Goal: Transaction & Acquisition: Purchase product/service

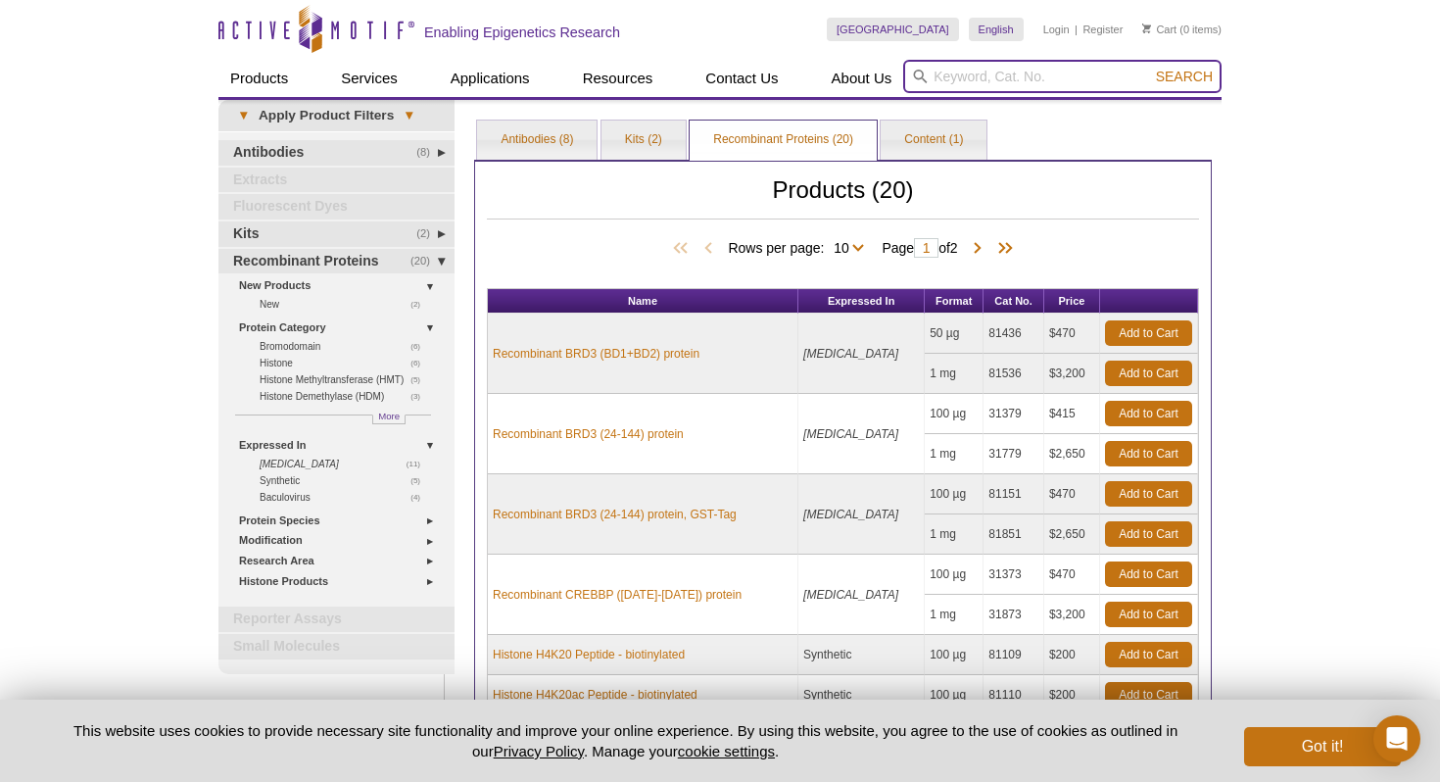
click at [1069, 81] on input "search" at bounding box center [1062, 76] width 318 height 33
paste input "39649"
click at [1150, 68] on button "Search" at bounding box center [1184, 77] width 69 height 18
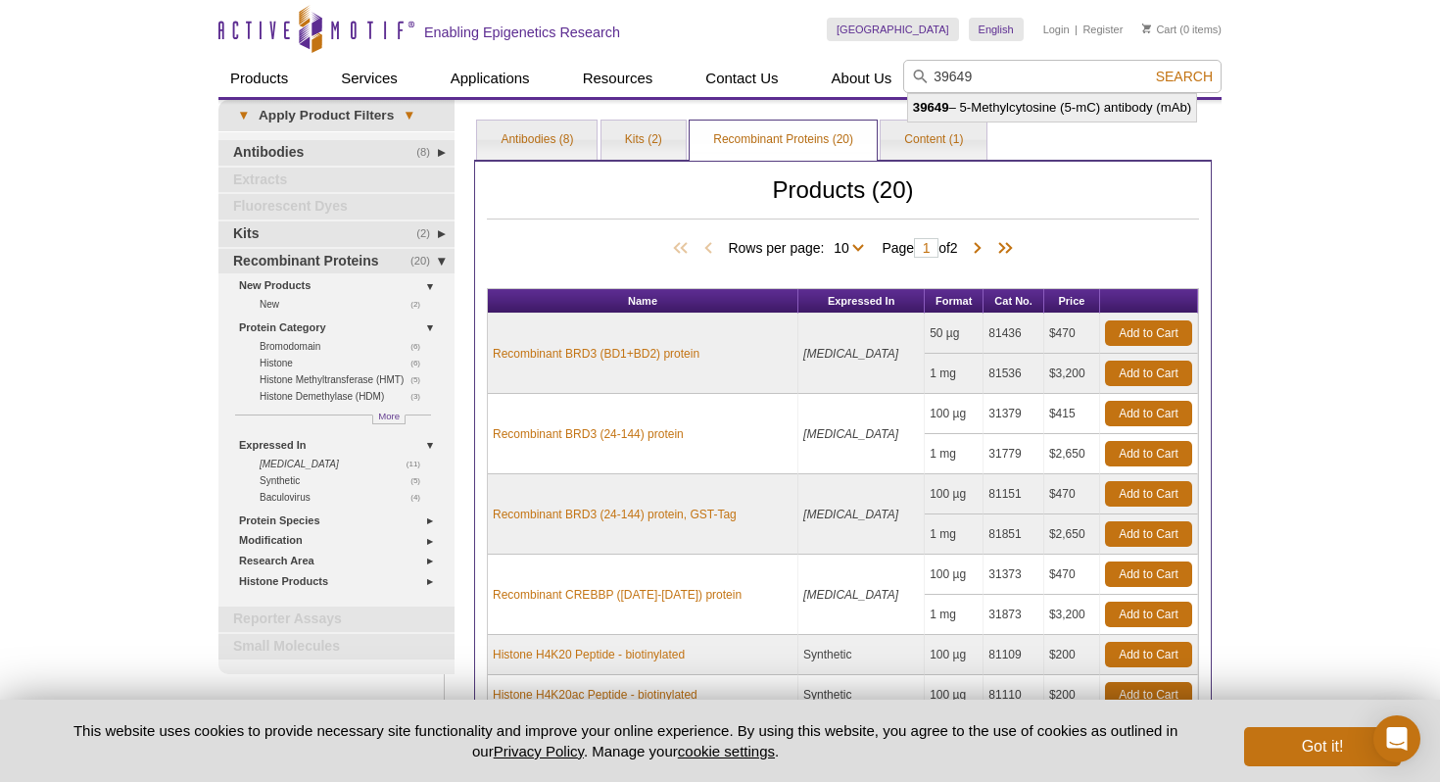
click at [1068, 116] on li "39649 – 5-Methylcytosine (5-mC) antibody (mAb)" at bounding box center [1052, 107] width 288 height 27
type input "39649 – 5-Methylcytosine (5-mC) antibody (mAb)"
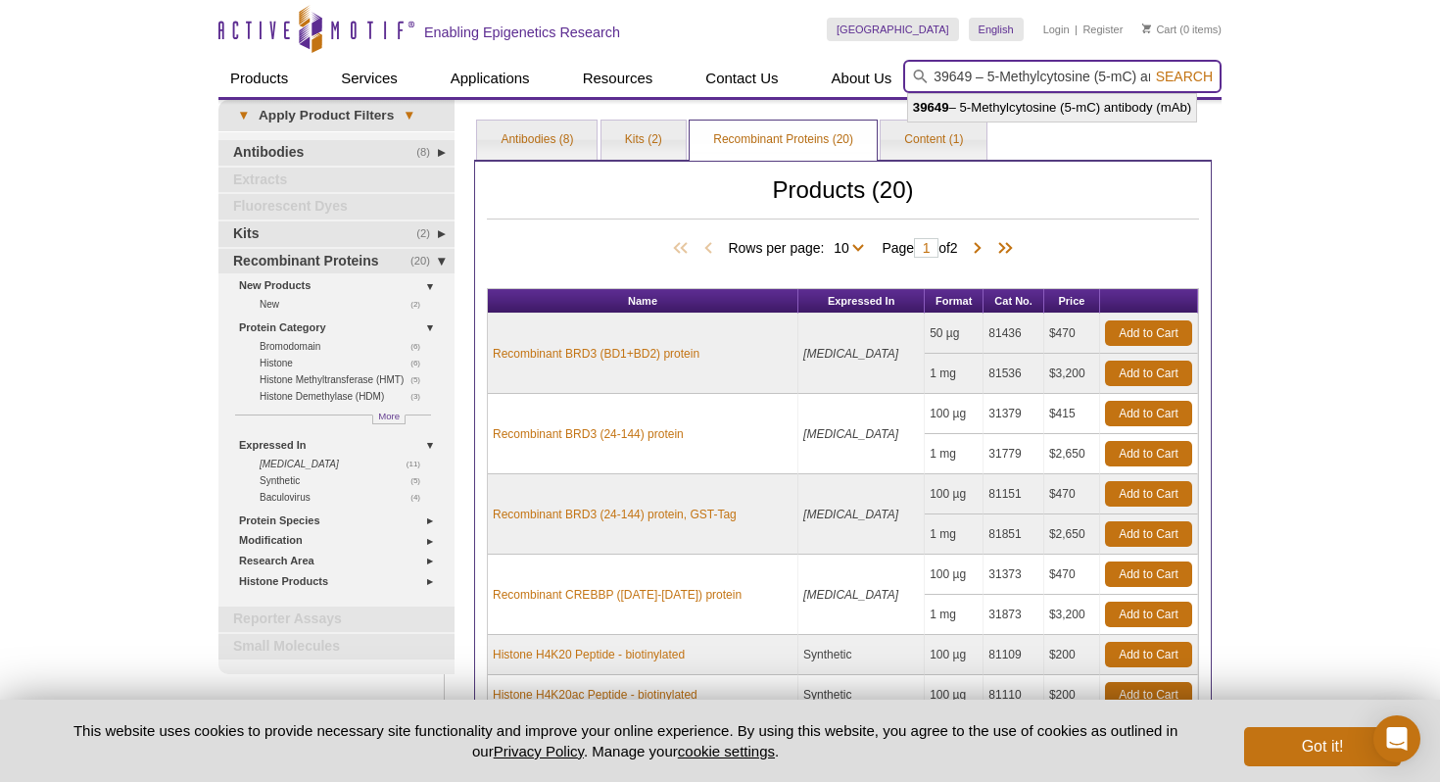
scroll to position [0, 87]
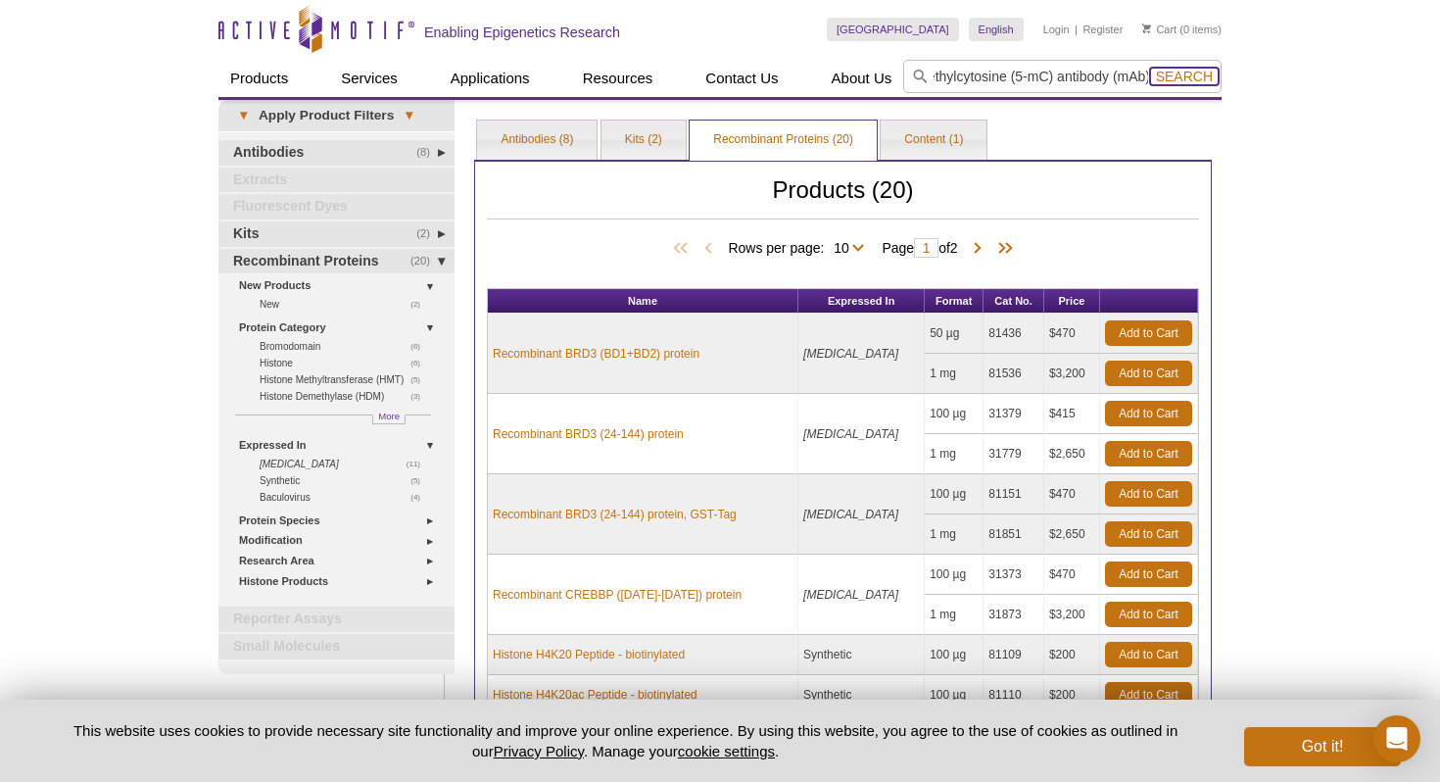
click at [1203, 73] on span "Search" at bounding box center [1184, 77] width 57 height 16
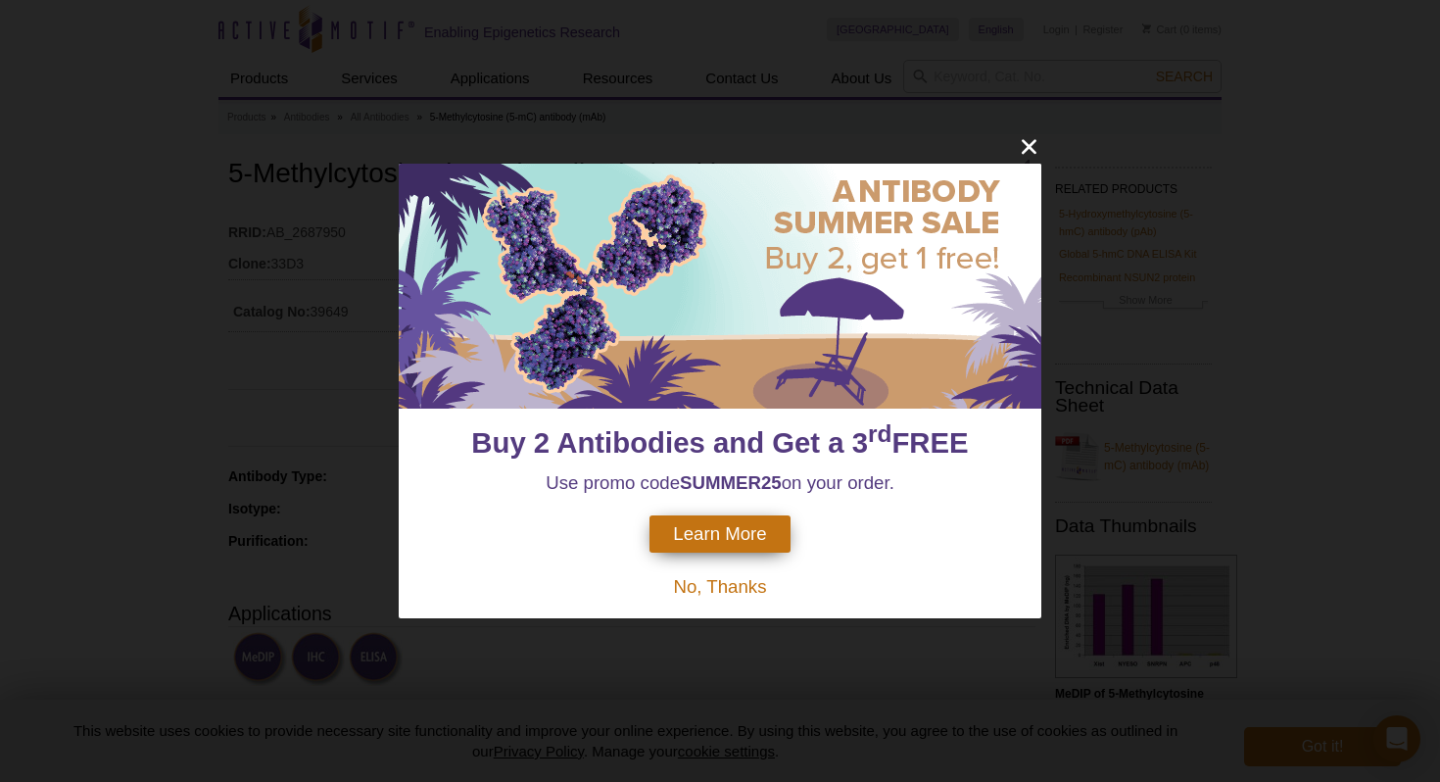
click at [999, 79] on div "Buy 2 Antibodies and Get a 3 rd FREE Use promo code SUMMER25 on your order. Lea…" at bounding box center [720, 391] width 1440 height 782
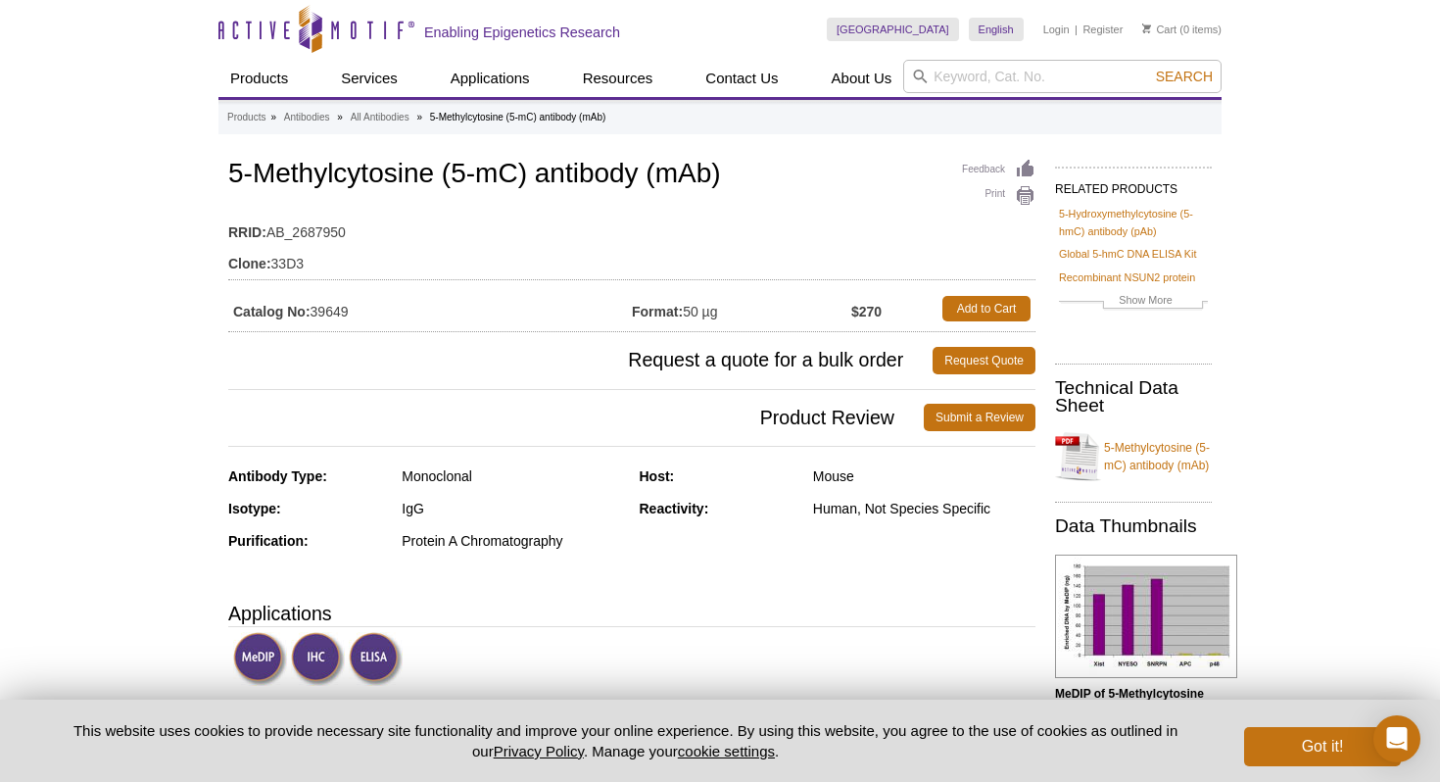
click at [919, 207] on table "RRID: AB_2687950 Clone: 33D3" at bounding box center [631, 243] width 807 height 73
click at [692, 310] on td "Format: 50 µg" at bounding box center [741, 308] width 219 height 35
click at [967, 309] on link "Add to Cart" at bounding box center [987, 308] width 88 height 25
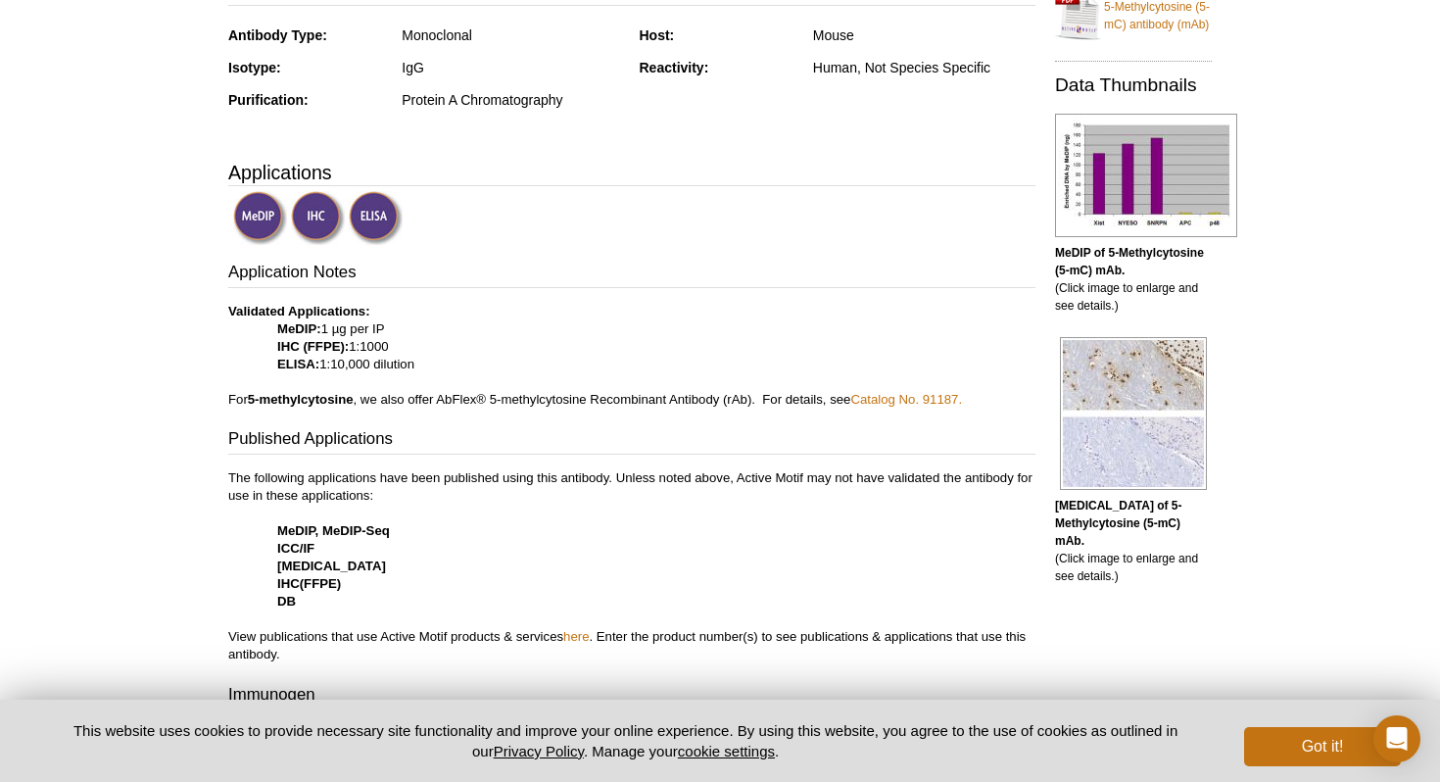
scroll to position [444, 0]
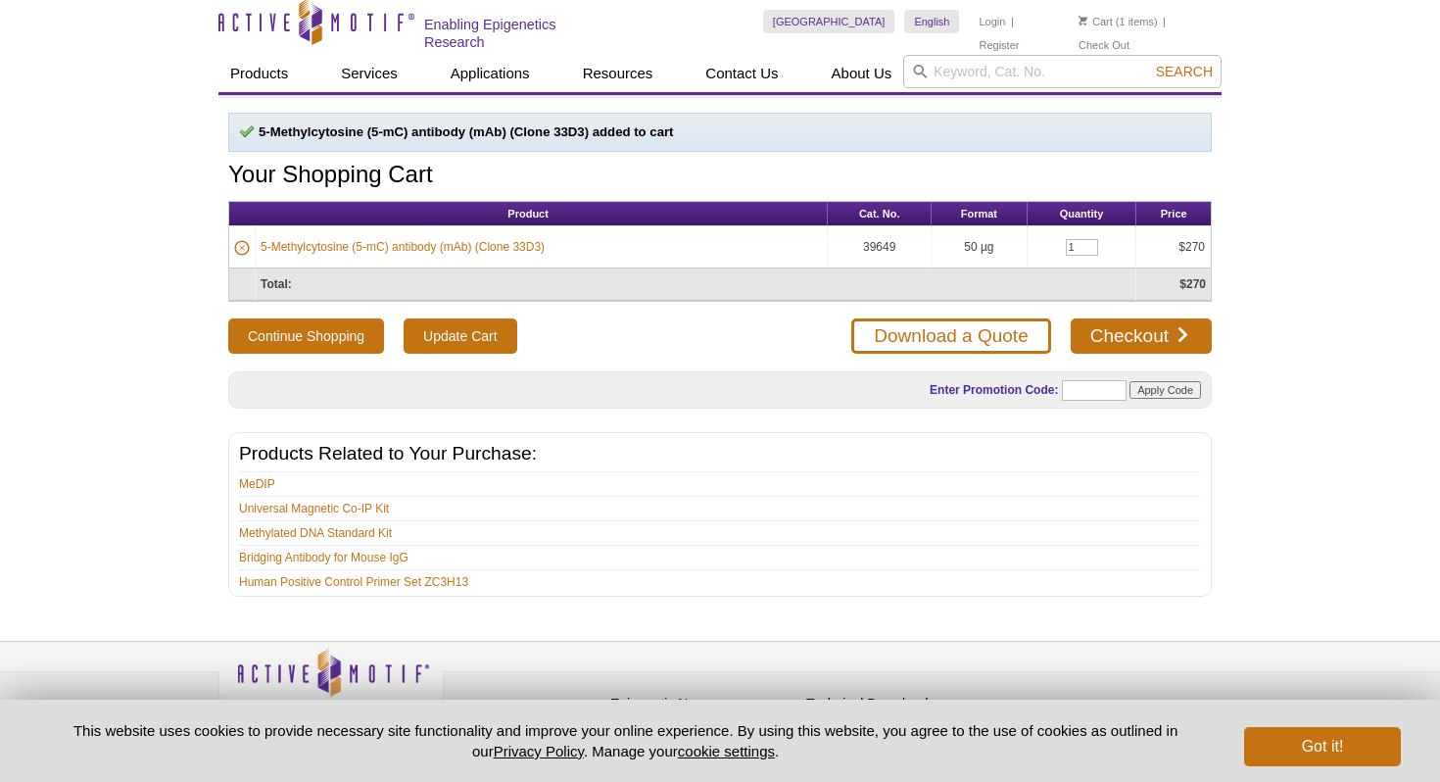
scroll to position [8, 0]
click at [1141, 343] on link "Checkout" at bounding box center [1141, 335] width 141 height 35
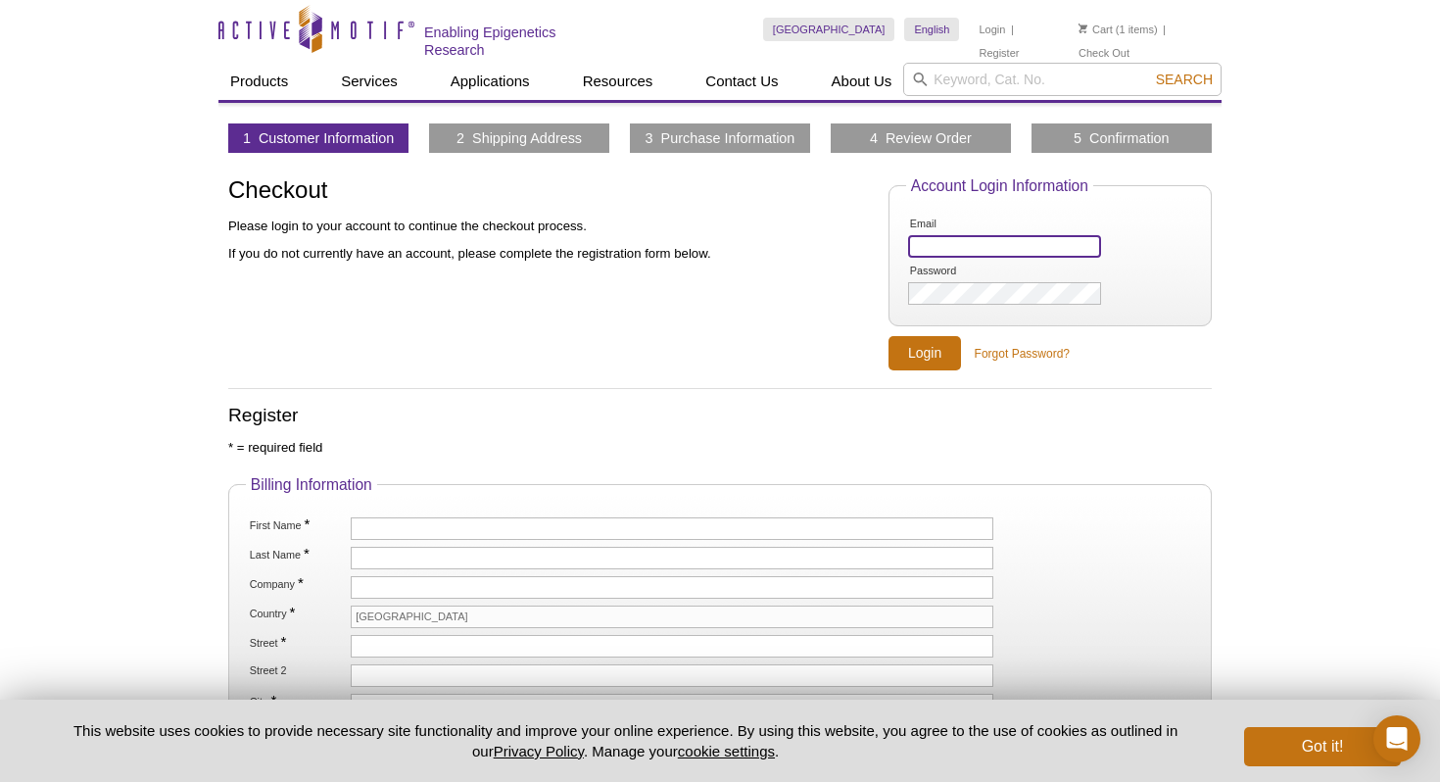
click at [1023, 241] on input "Email" at bounding box center [1004, 246] width 193 height 23
click at [979, 253] on input "Email" at bounding box center [1004, 246] width 193 height 23
click at [1007, 238] on input "Email" at bounding box center [1004, 246] width 193 height 23
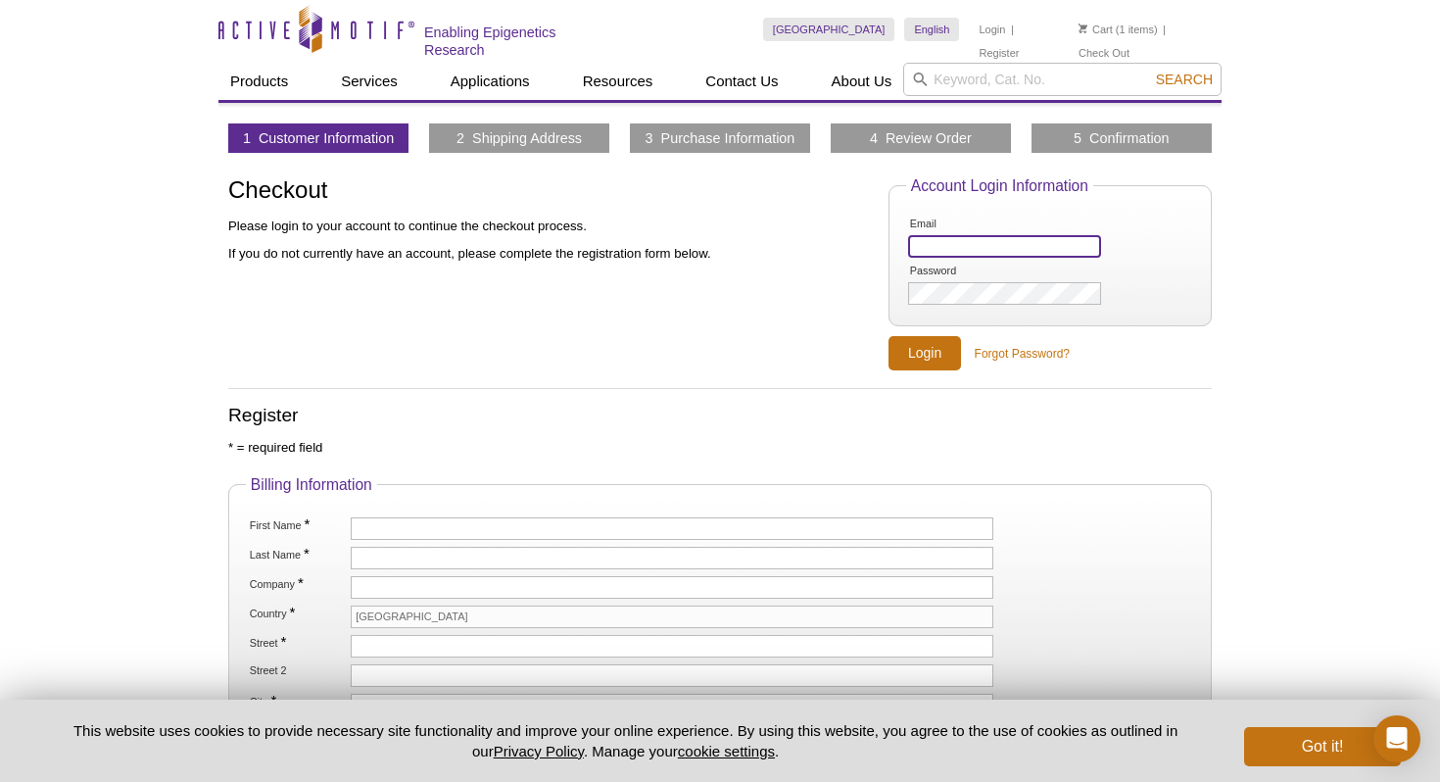
type input "ayatalabbusiness@gmail.com"
click at [953, 338] on input "Login" at bounding box center [925, 353] width 73 height 34
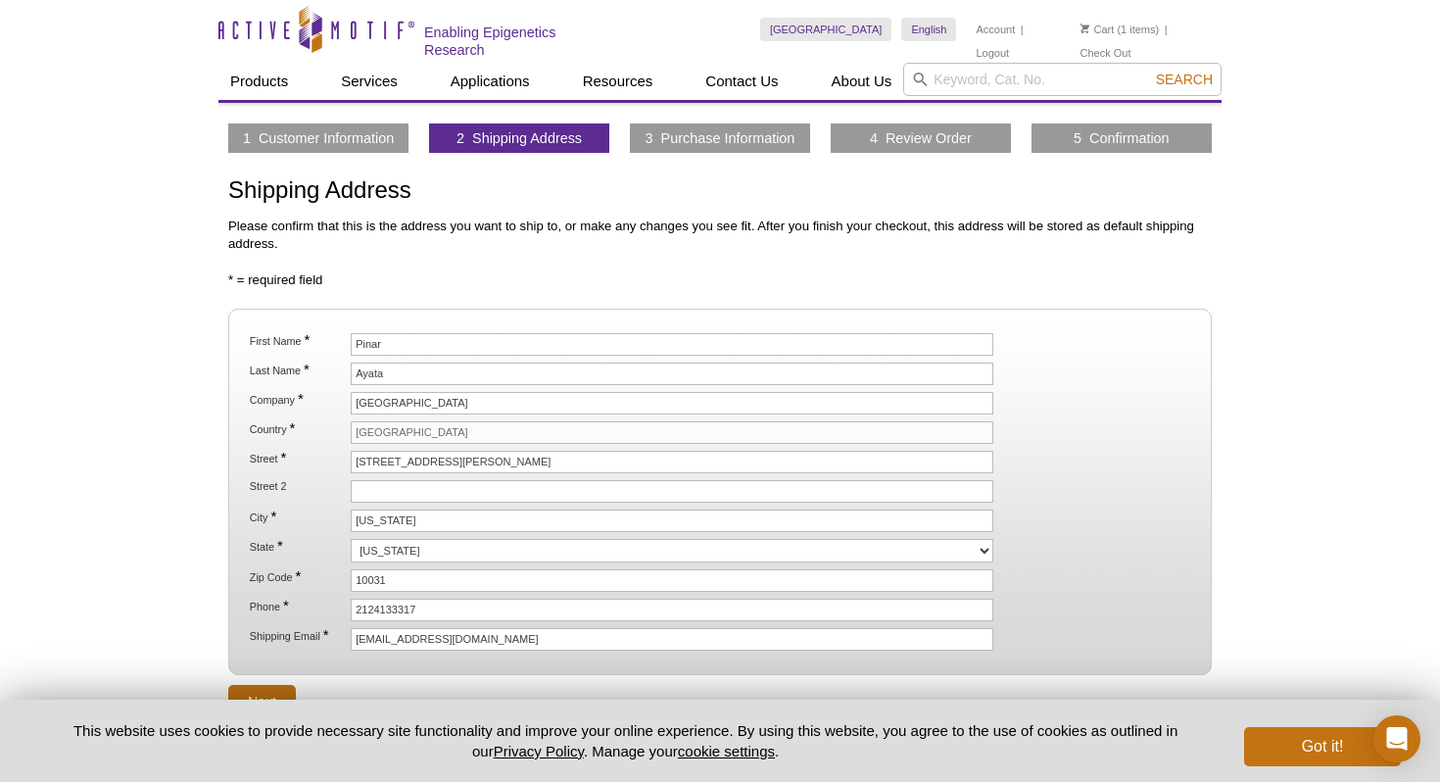
scroll to position [151, 0]
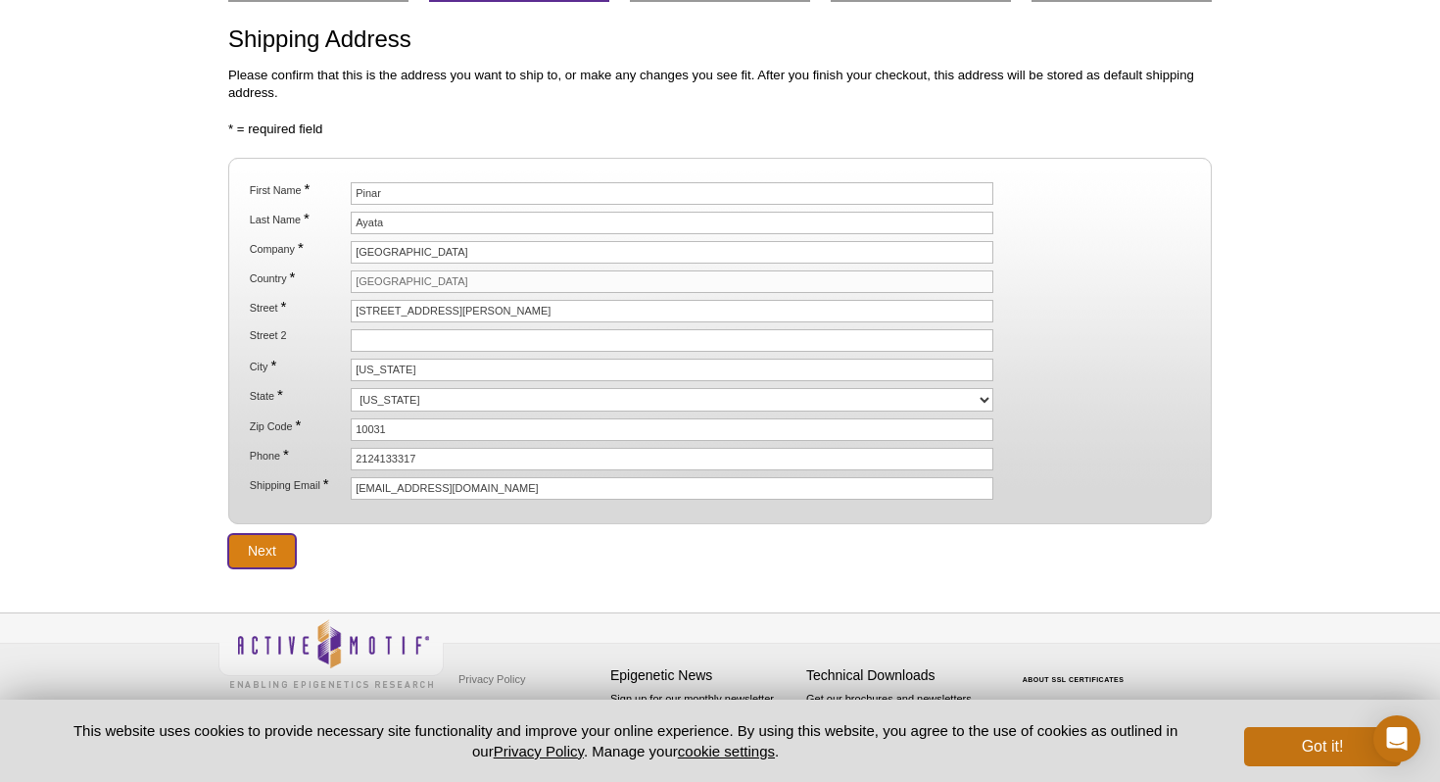
click at [253, 553] on input "Next" at bounding box center [262, 551] width 68 height 34
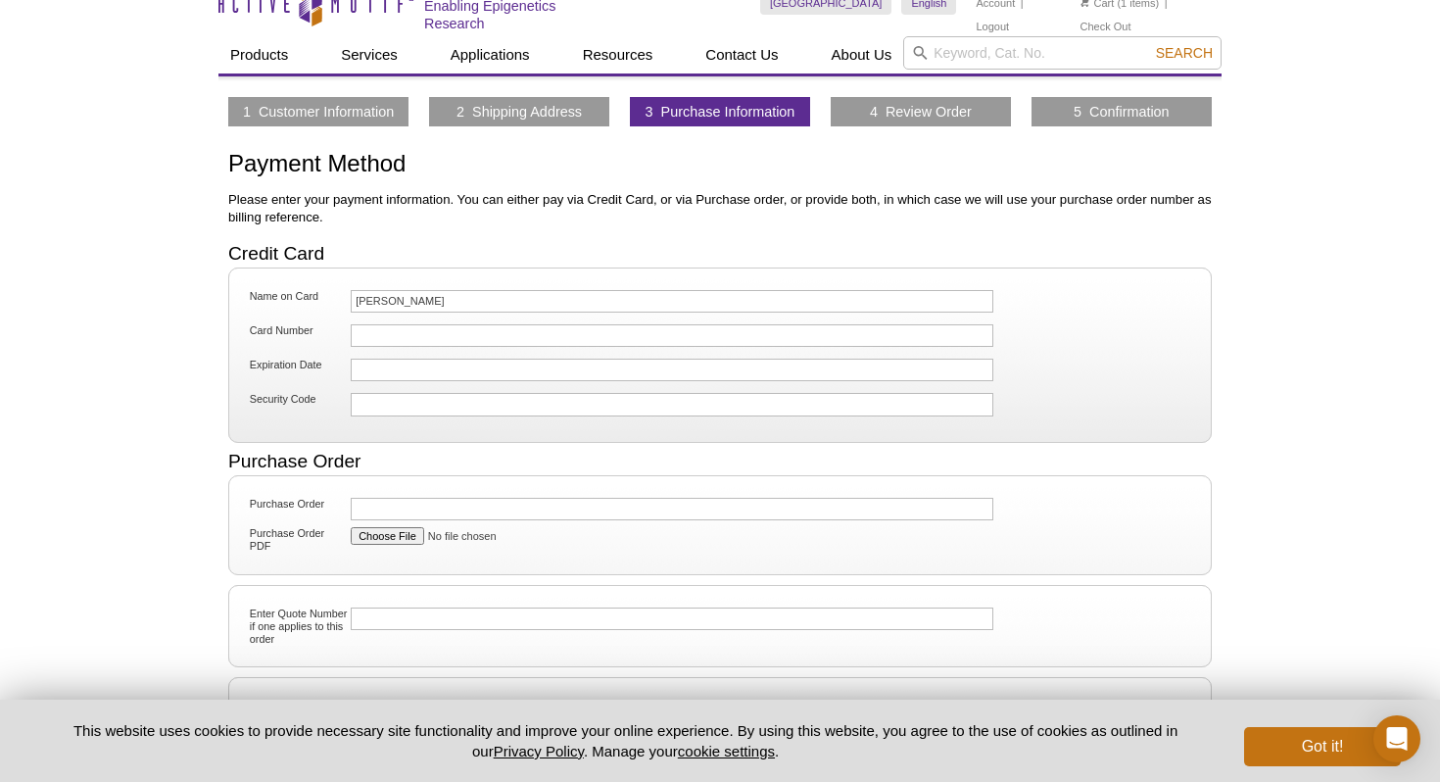
scroll to position [241, 0]
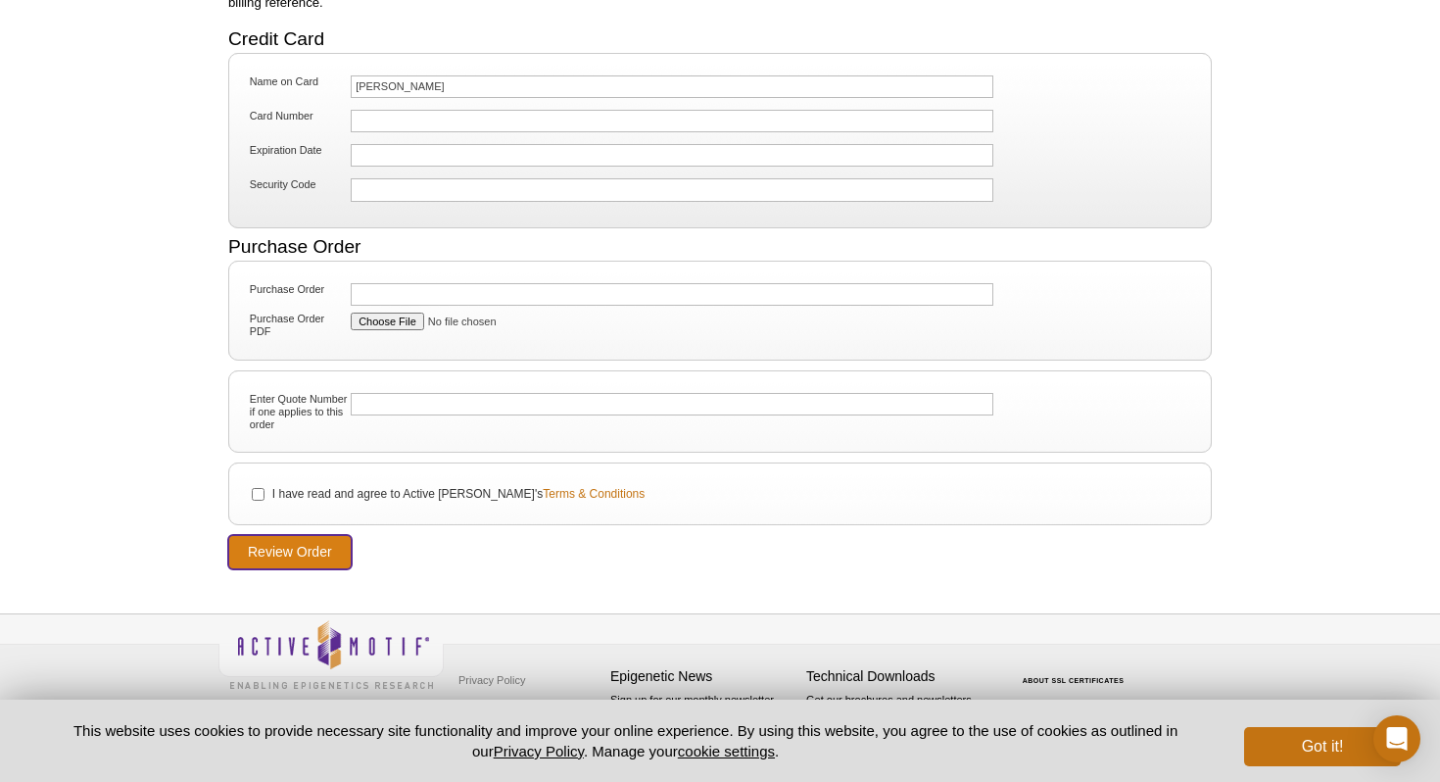
click at [279, 552] on input "Review Order" at bounding box center [289, 552] width 123 height 34
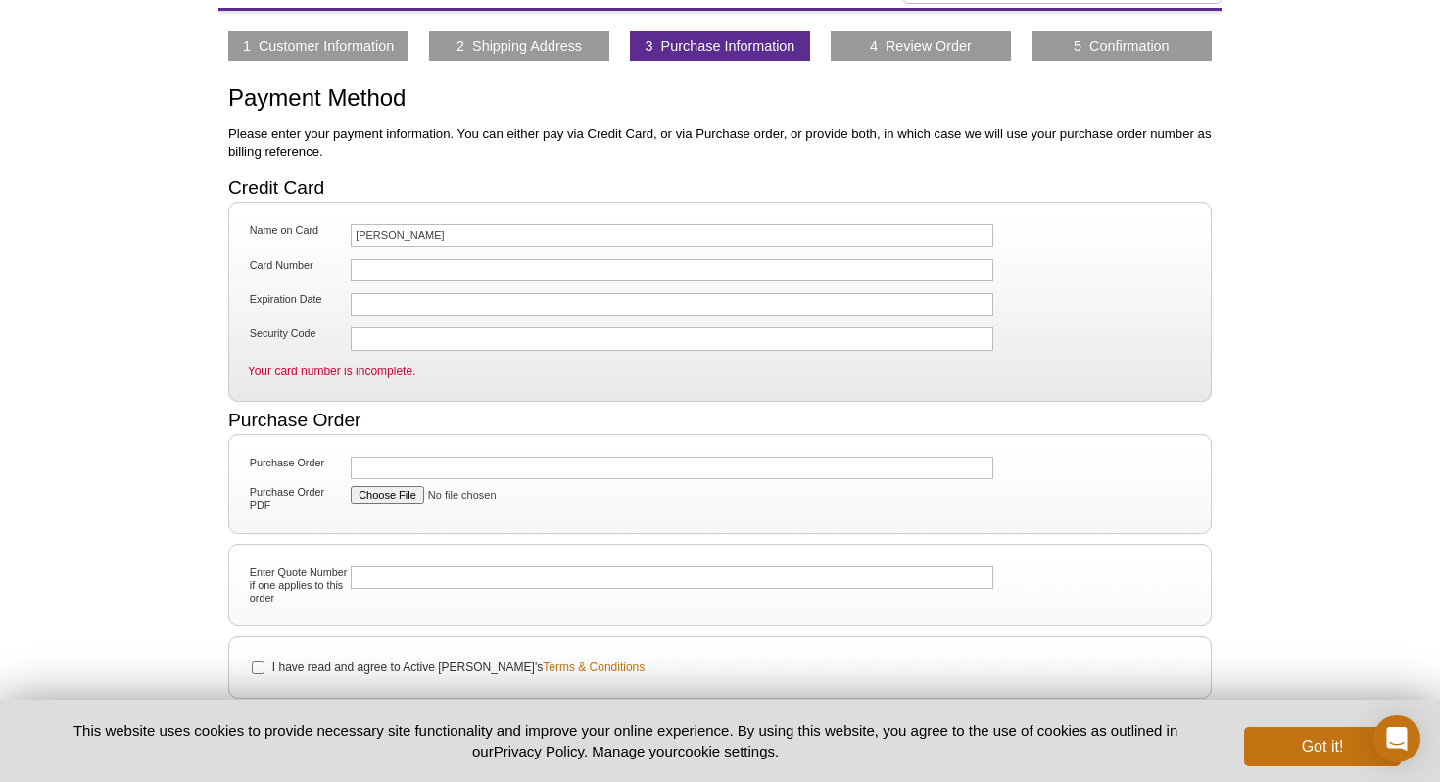
scroll to position [37, 0]
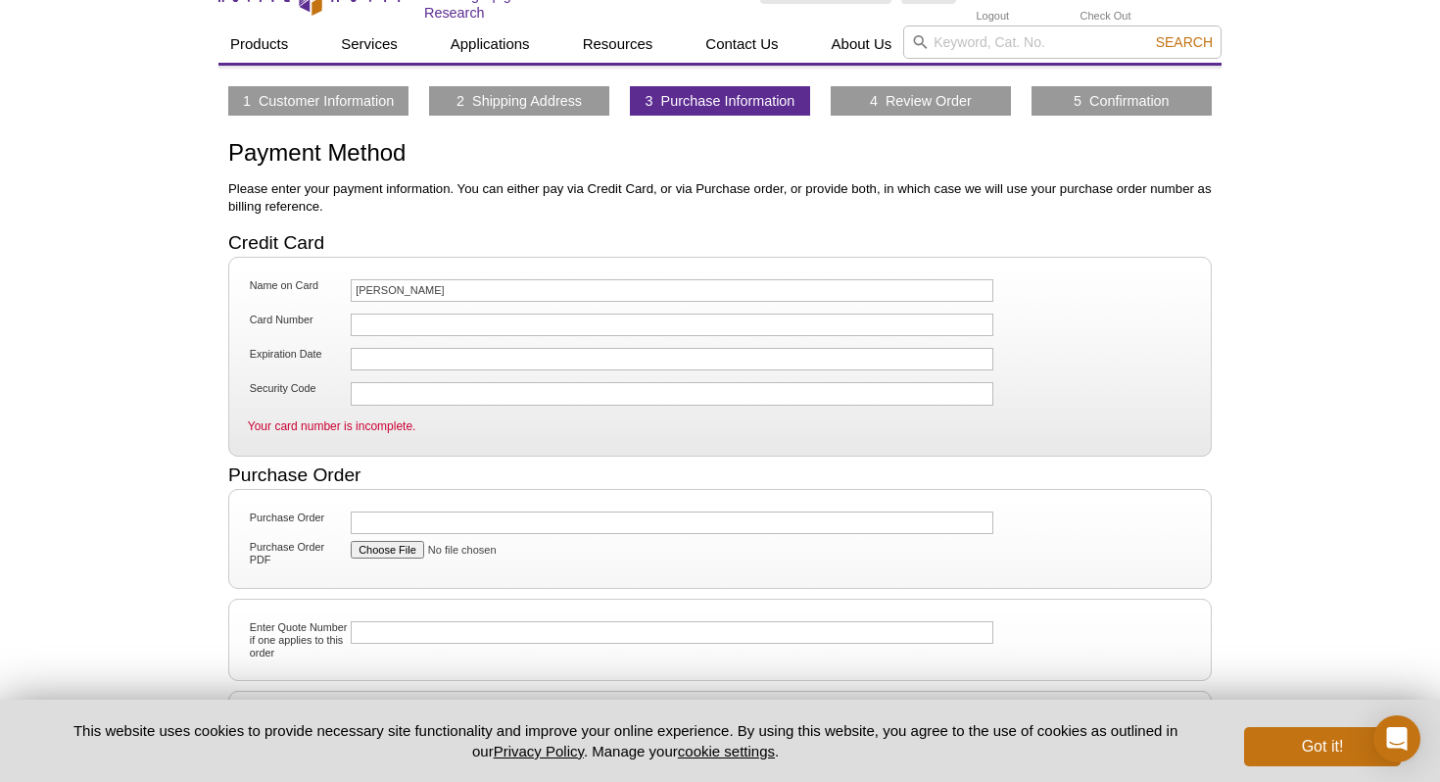
click at [441, 314] on div at bounding box center [672, 325] width 643 height 23
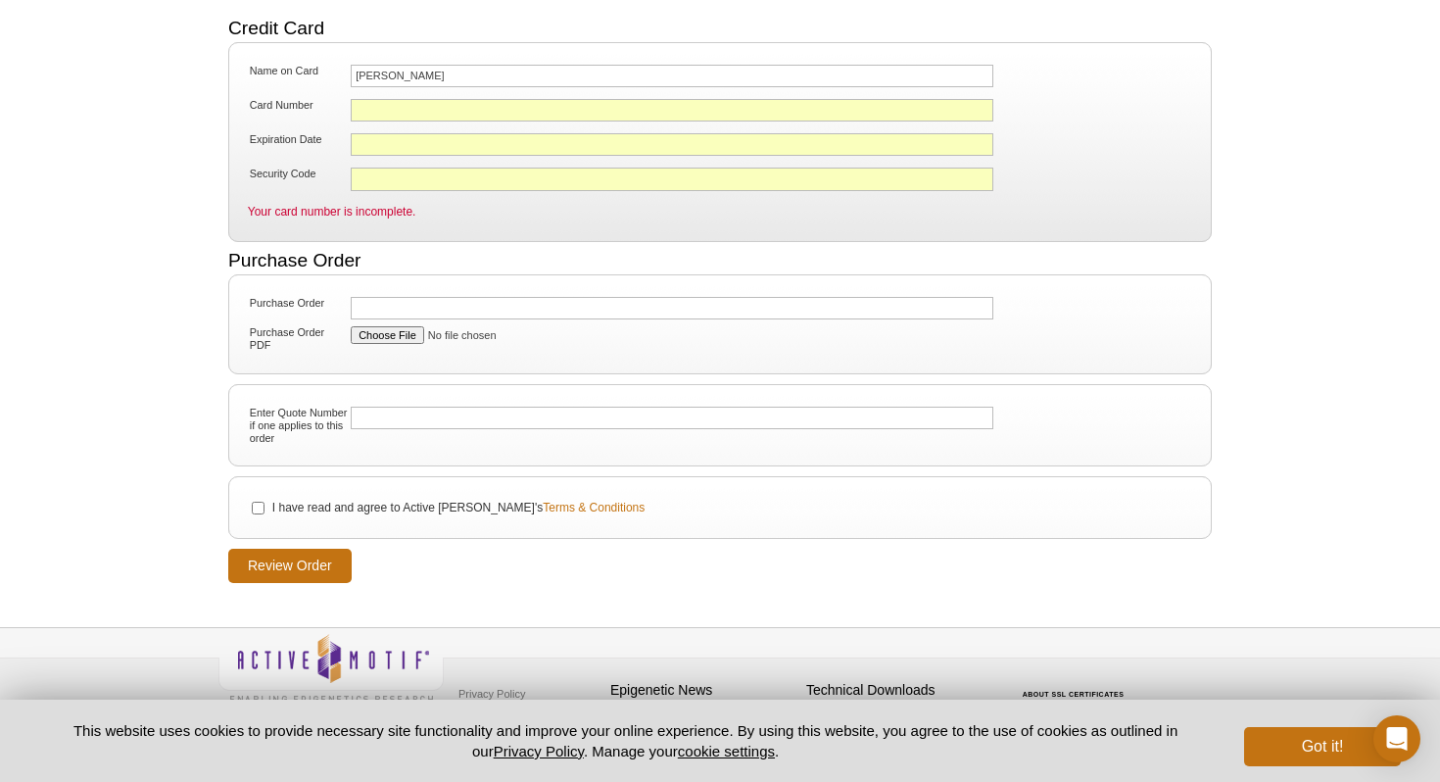
scroll to position [266, 0]
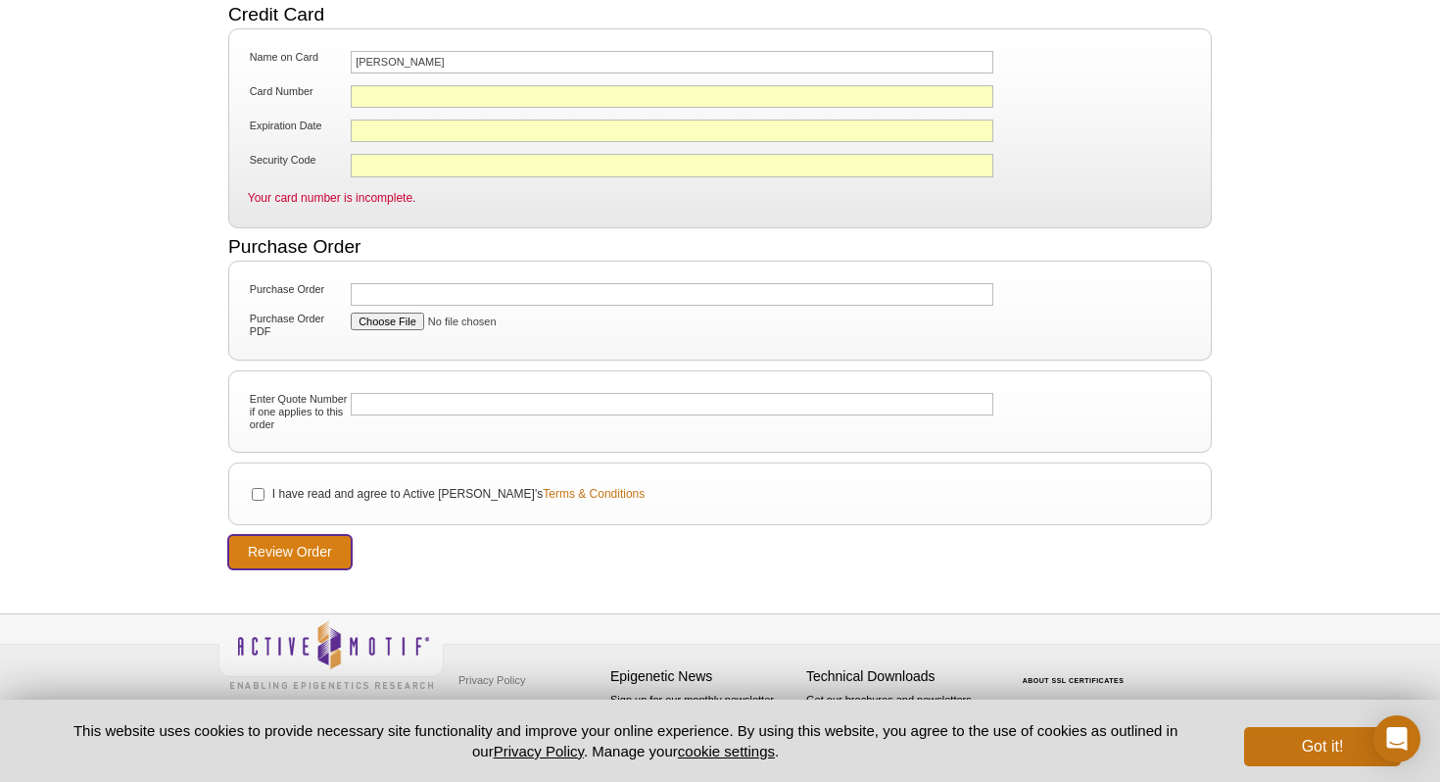
click at [313, 550] on input "Review Order" at bounding box center [289, 552] width 123 height 34
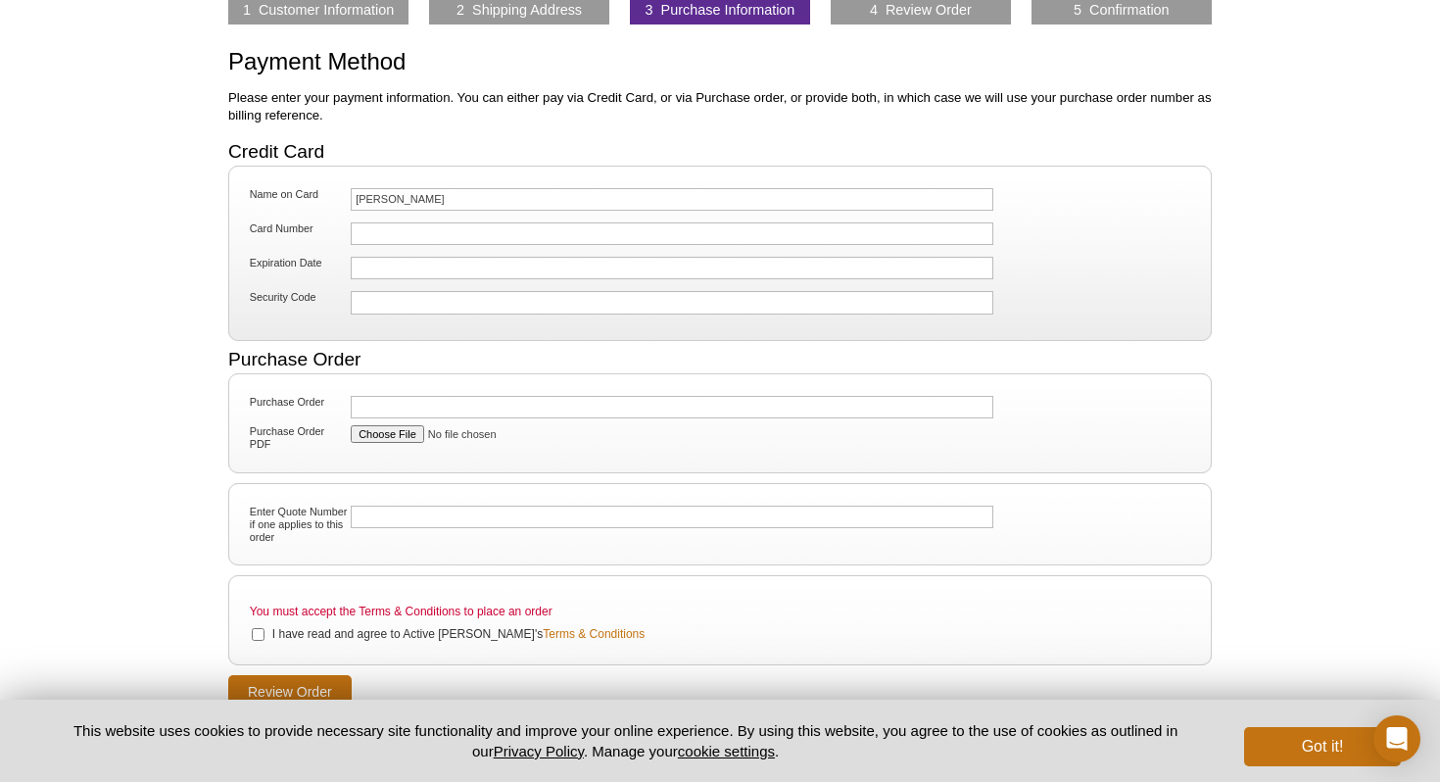
scroll to position [268, 0]
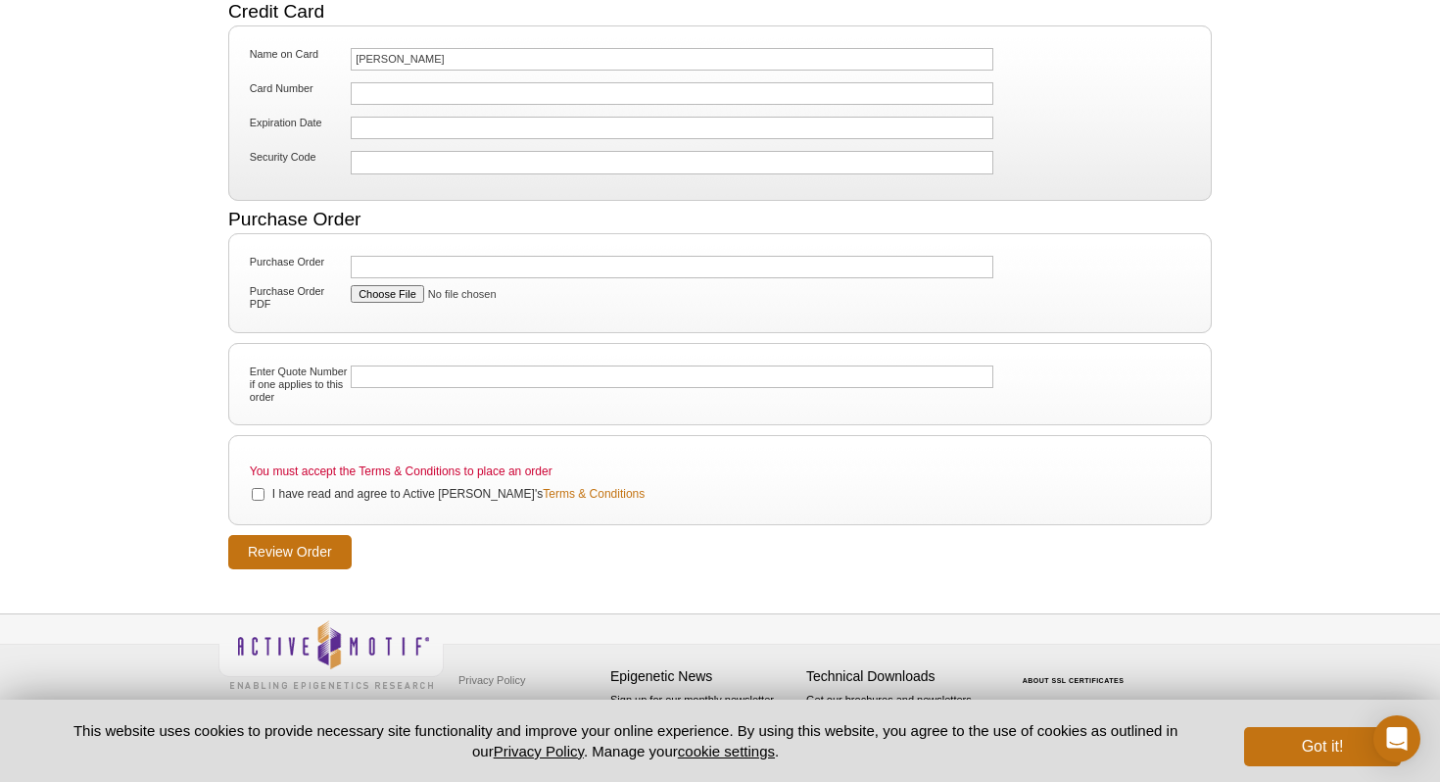
click at [505, 73] on li "Name on Card Pinar Ayata" at bounding box center [720, 61] width 948 height 31
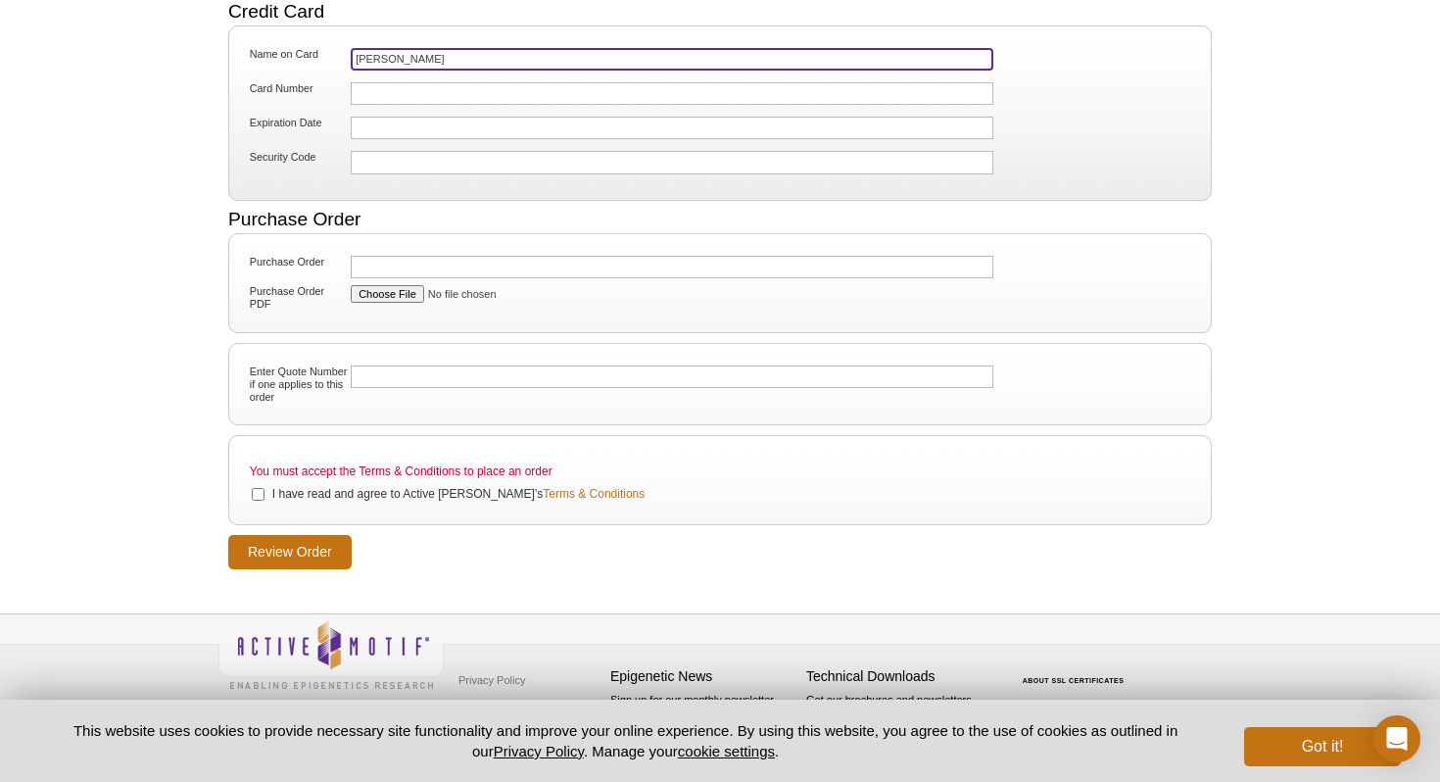
click at [492, 54] on input "[PERSON_NAME]" at bounding box center [672, 59] width 643 height 23
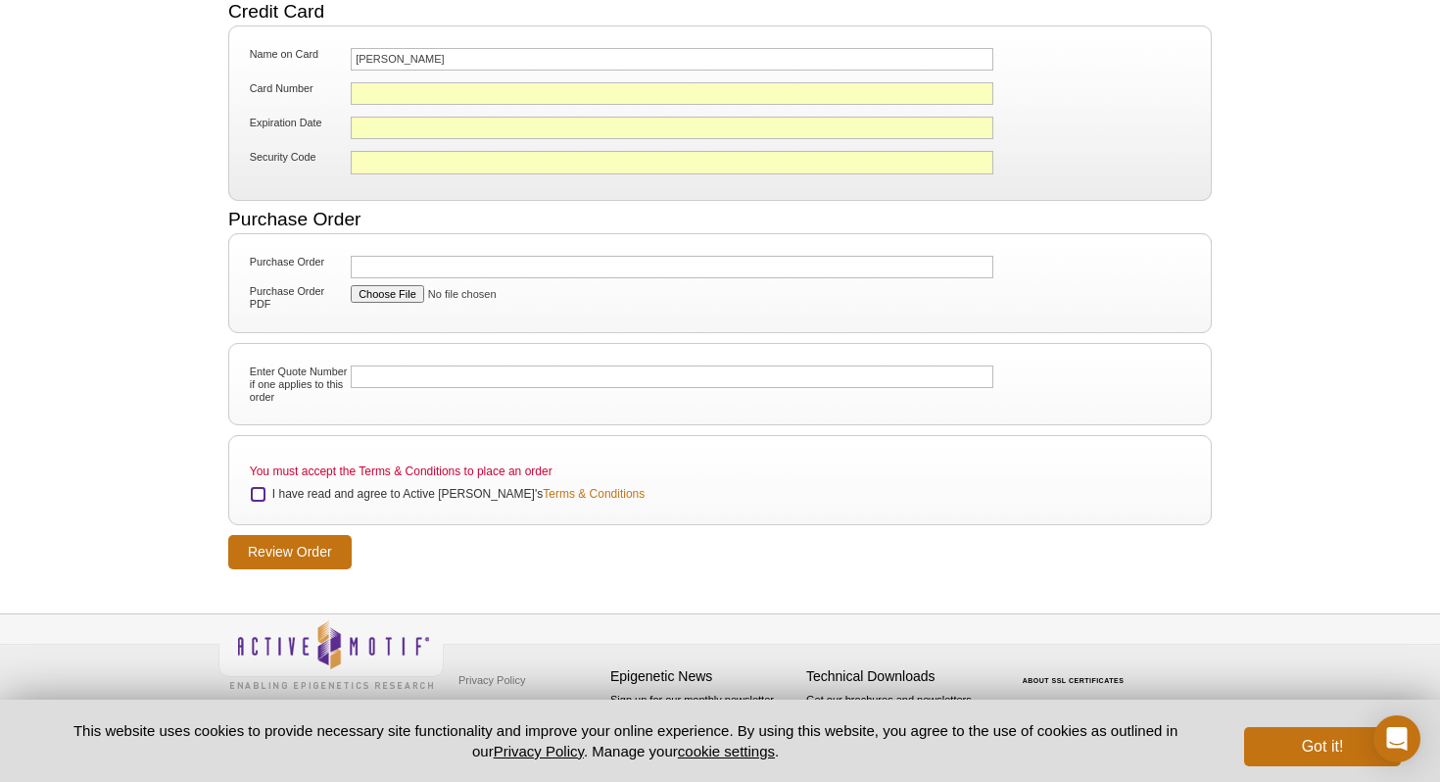
click at [261, 491] on input "I have read and agree to Active Motif's Terms & Conditions" at bounding box center [258, 494] width 13 height 13
checkbox input "true"
click at [278, 536] on input "Review Order" at bounding box center [289, 552] width 123 height 34
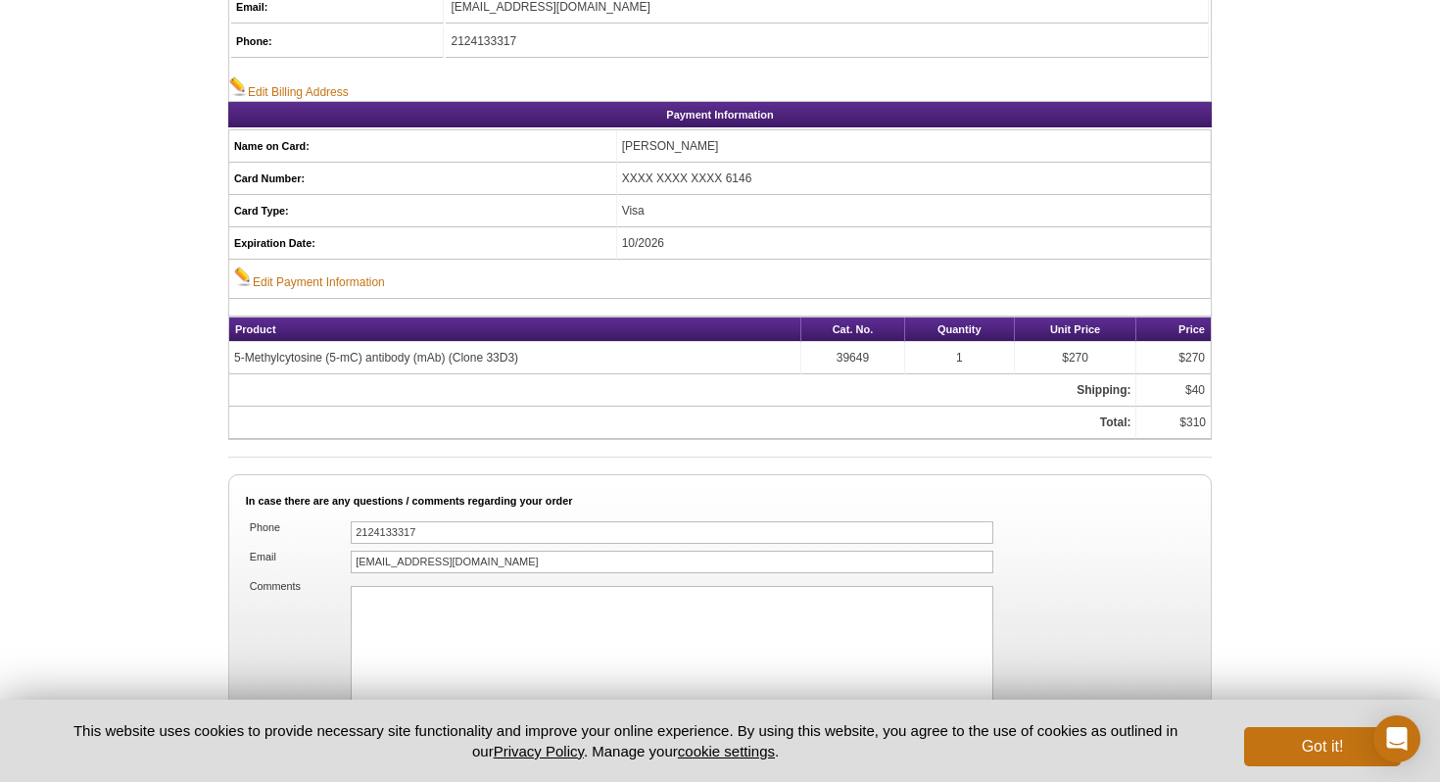
scroll to position [1257, 0]
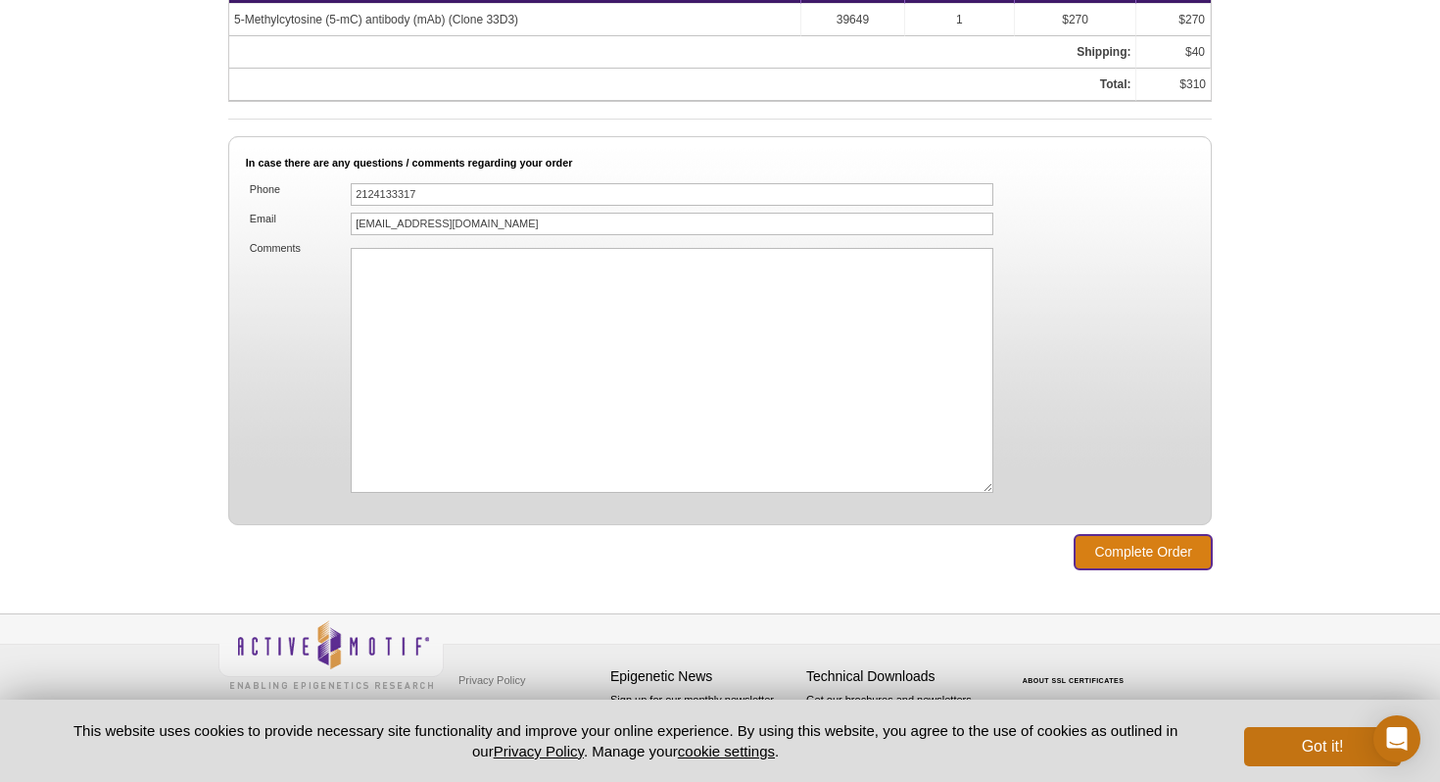
click at [1153, 544] on input "Complete Order" at bounding box center [1143, 552] width 137 height 34
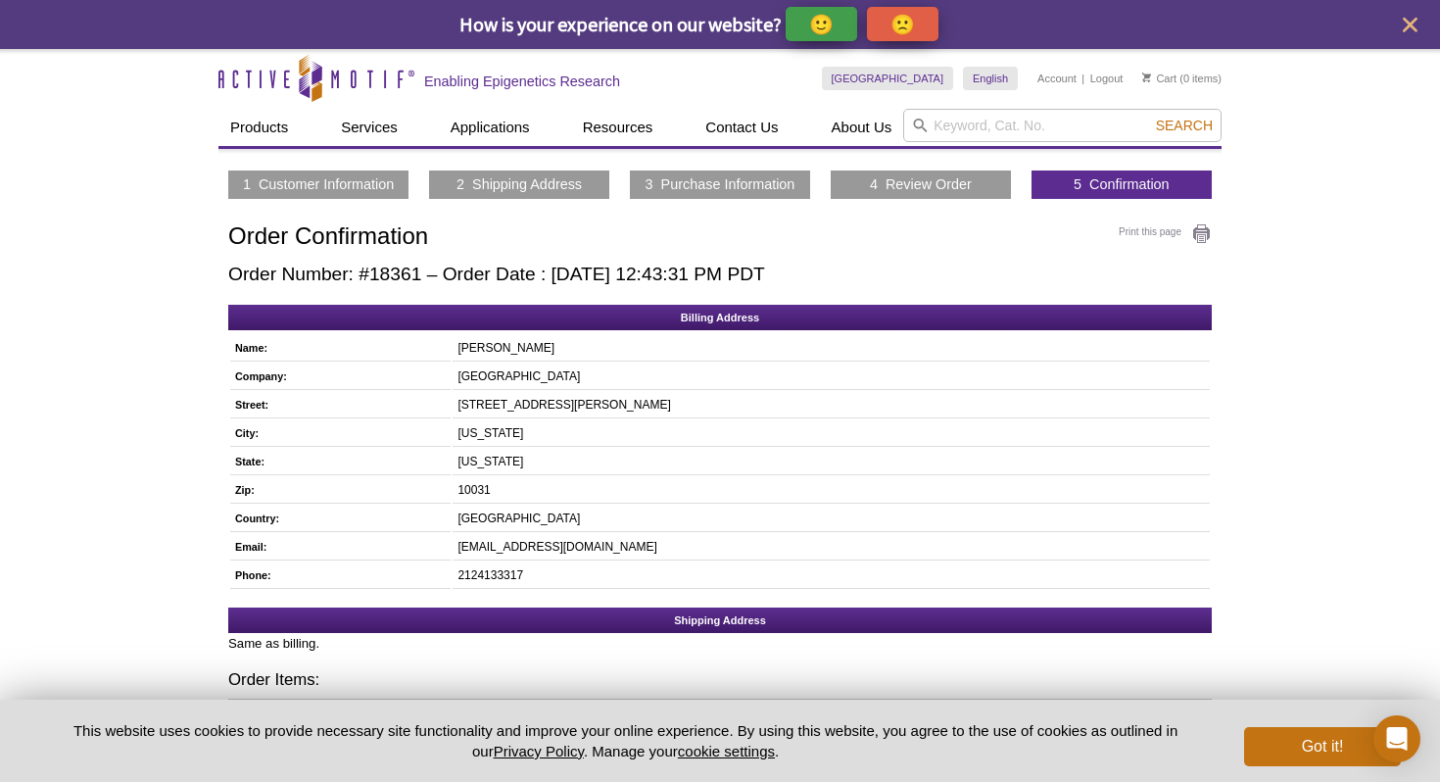
click at [1102, 191] on link "5 Confirmation" at bounding box center [1122, 184] width 96 height 18
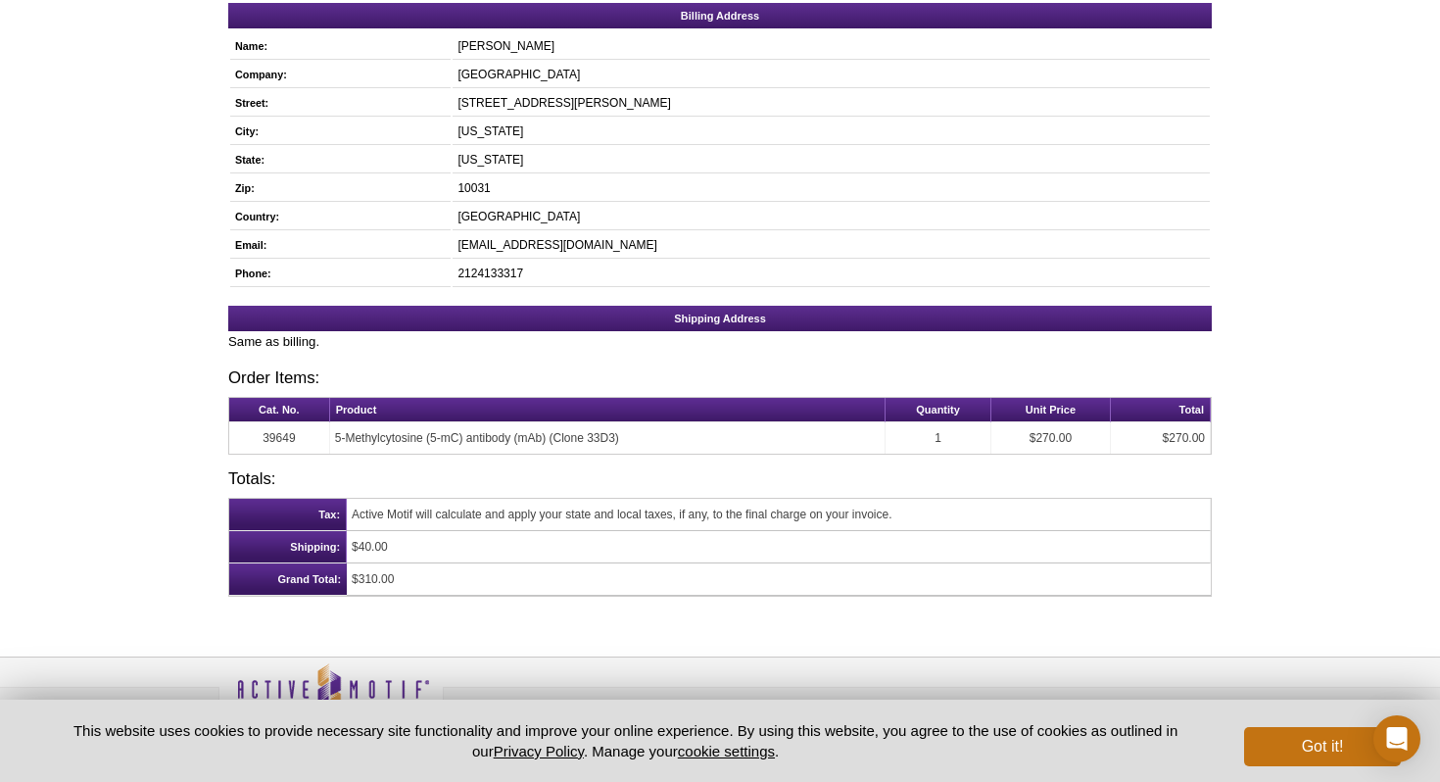
scroll to position [348, 0]
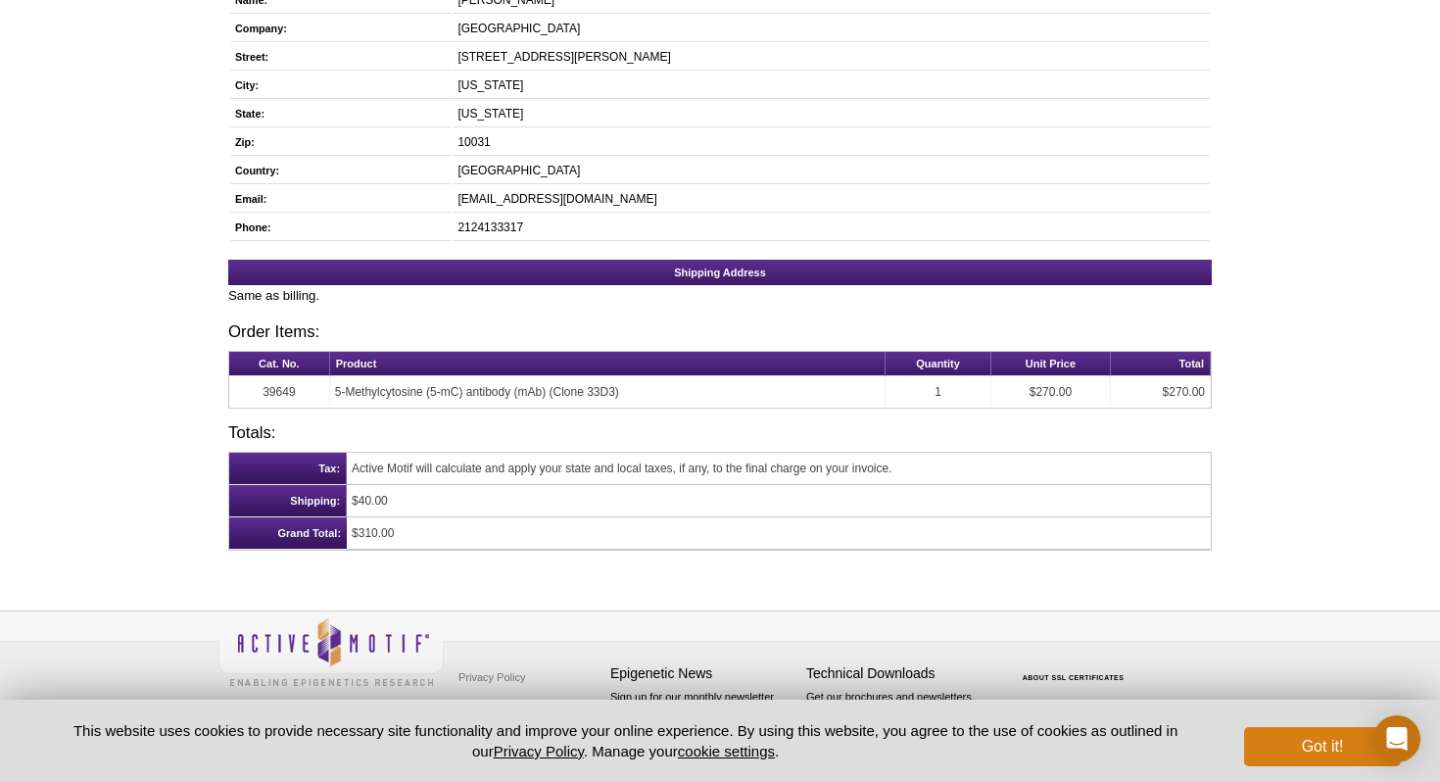
click at [1294, 756] on button "Got it!" at bounding box center [1322, 746] width 157 height 39
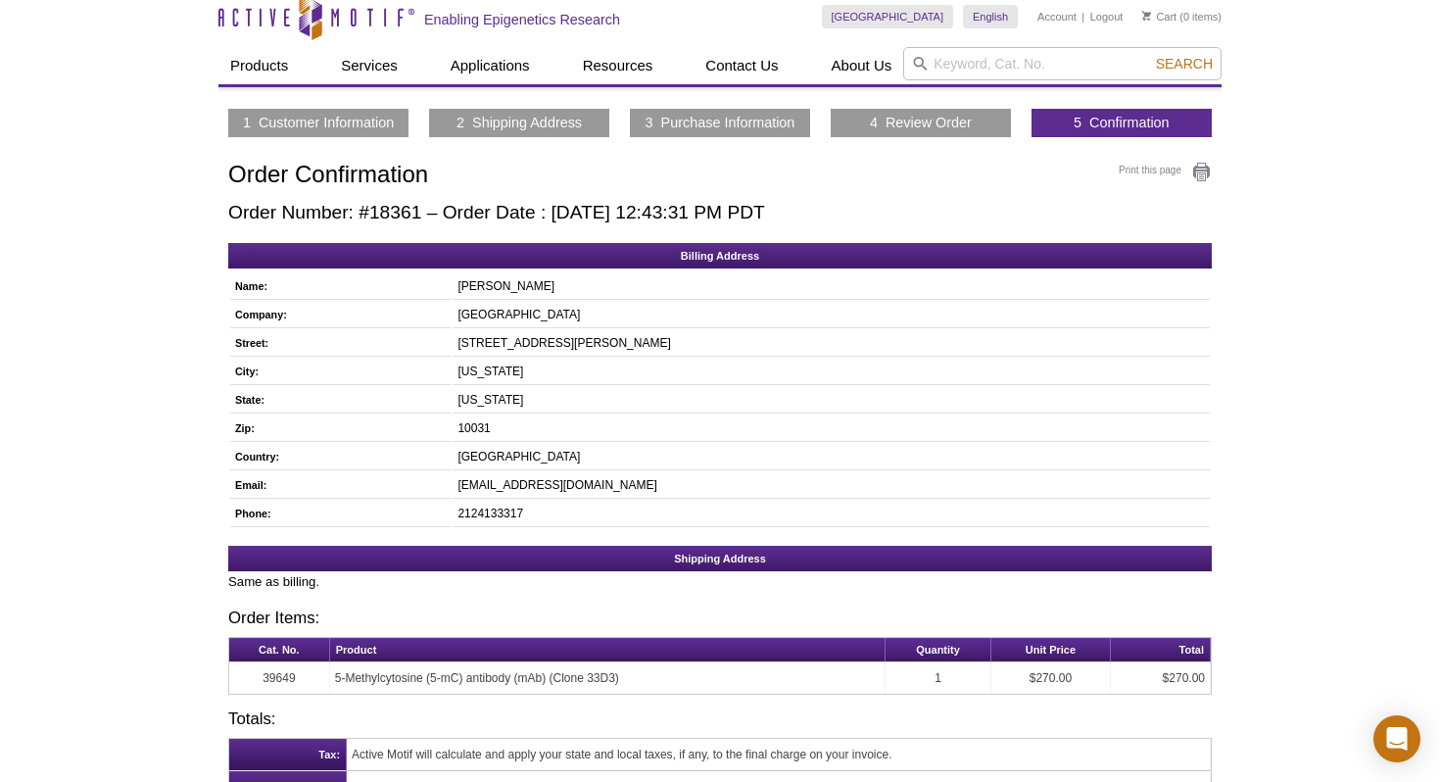
scroll to position [0, 0]
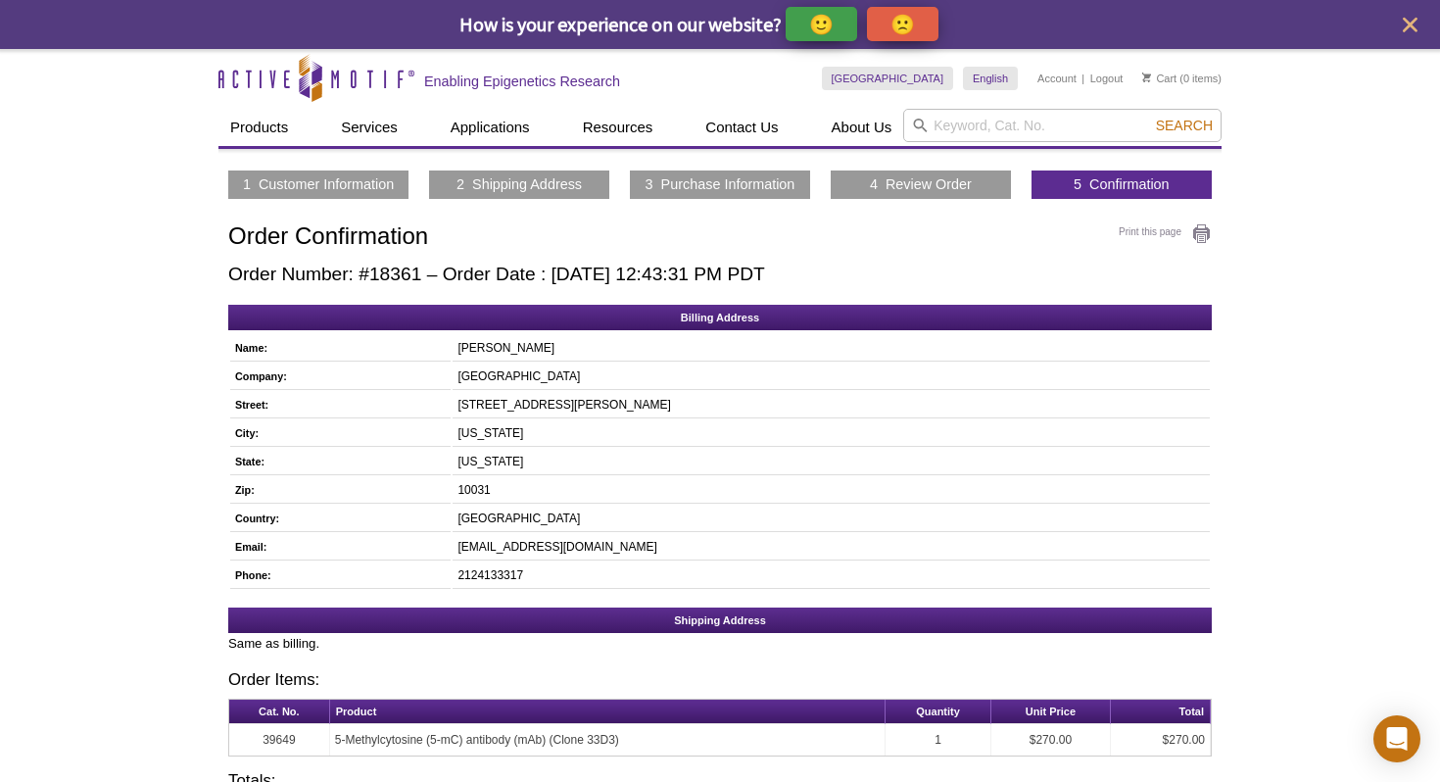
click at [1120, 183] on link "5 Confirmation" at bounding box center [1122, 184] width 96 height 18
click at [1068, 76] on link "Account" at bounding box center [1057, 79] width 39 height 14
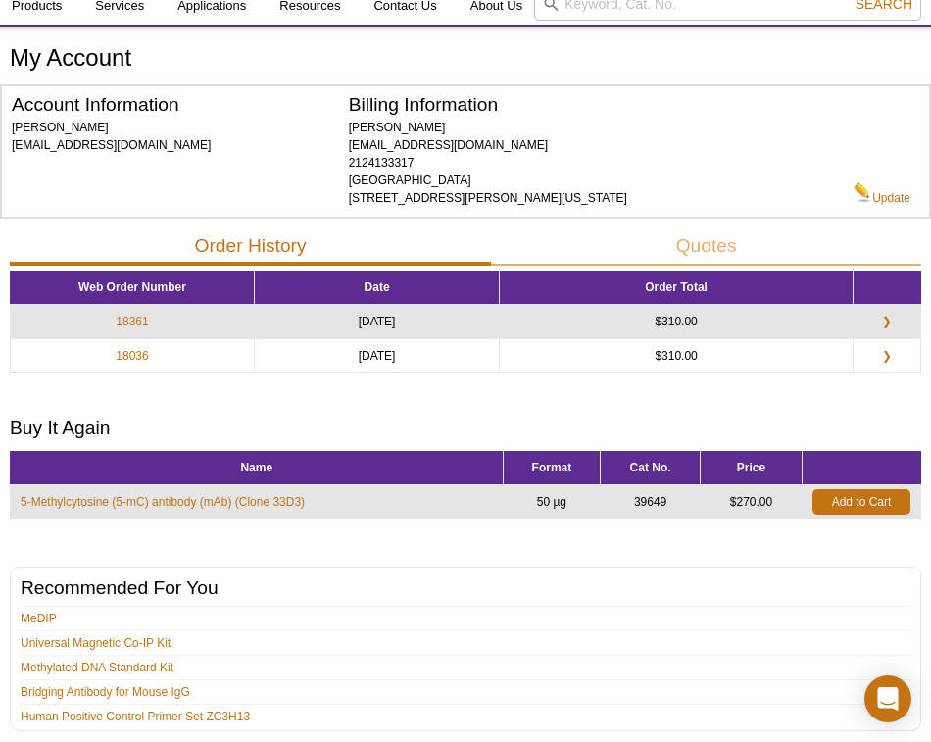
scroll to position [76, 0]
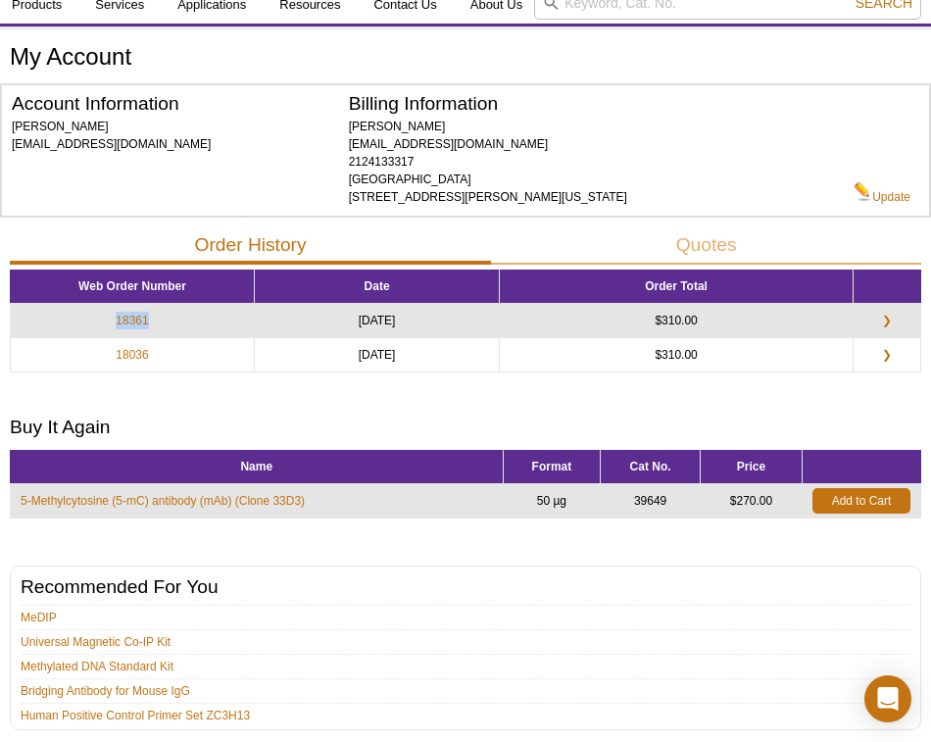
drag, startPoint x: 182, startPoint y: 328, endPoint x: 89, endPoint y: 319, distance: 93.5
click at [89, 319] on td "18361" at bounding box center [133, 320] width 244 height 34
copy link "18361"
drag, startPoint x: 734, startPoint y: 319, endPoint x: 684, endPoint y: 319, distance: 50.0
click at [684, 319] on td "$310.00" at bounding box center [677, 320] width 354 height 34
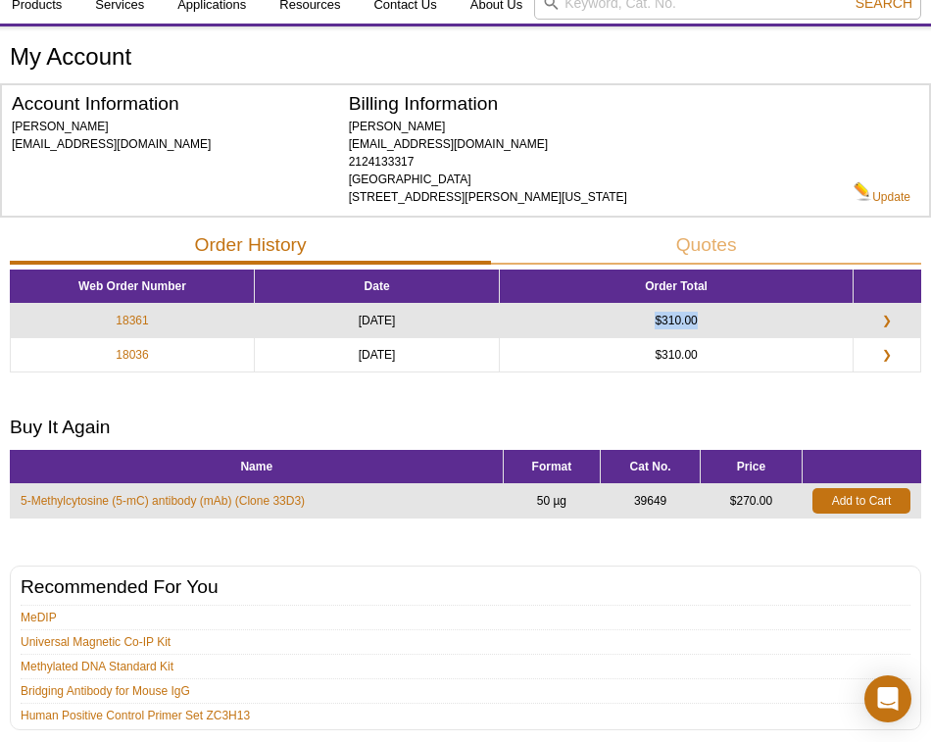
copy td "$310.00"
click at [877, 316] on link "❯" at bounding box center [886, 321] width 33 height 18
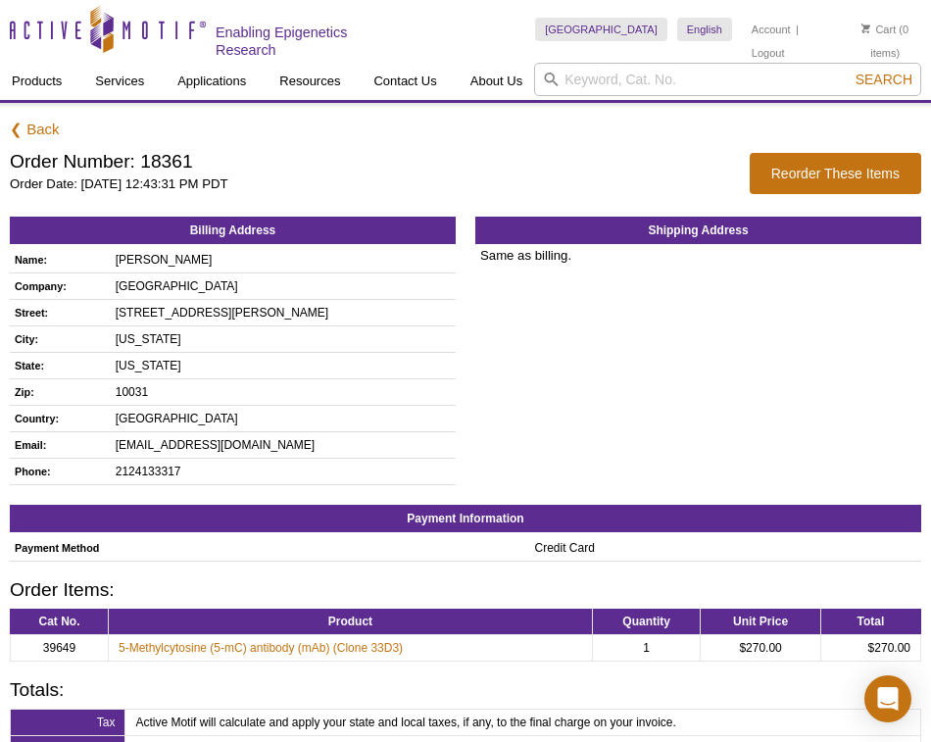
scroll to position [189, 0]
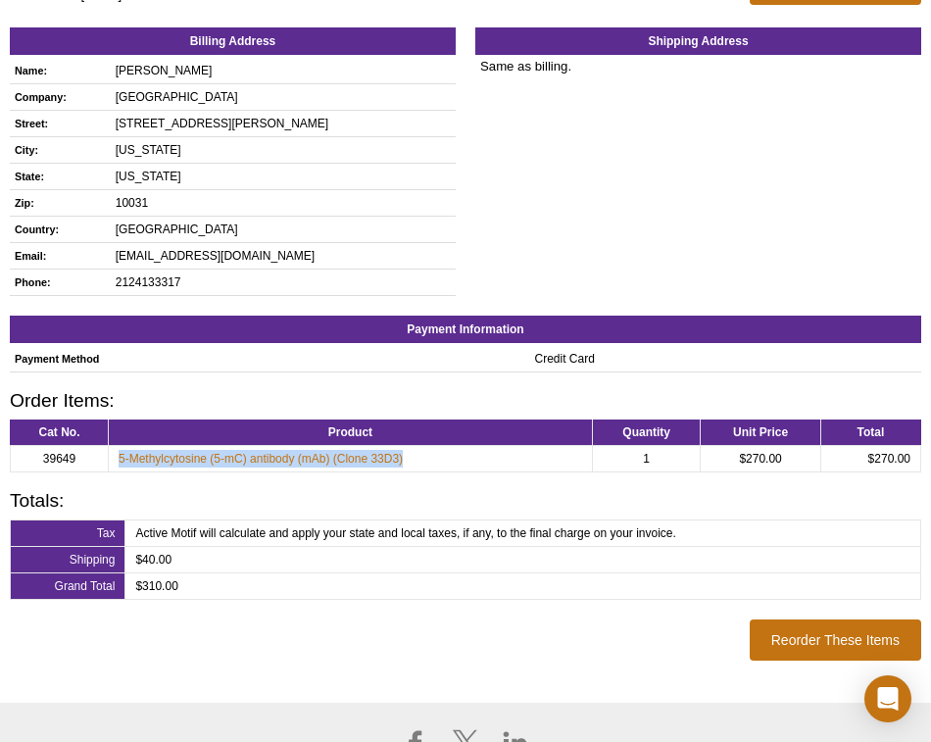
drag, startPoint x: 450, startPoint y: 456, endPoint x: 118, endPoint y: 458, distance: 332.2
click at [118, 459] on td "5-Methylcytosine (5-mC) antibody (mAb) (Clone 33D3)" at bounding box center [351, 459] width 484 height 26
copy link "5-Methylcytosine (5-mC) antibody (mAb) (Clone 33D3)"
drag, startPoint x: 789, startPoint y: 460, endPoint x: 734, endPoint y: 458, distance: 54.9
click at [734, 458] on td "$270.00" at bounding box center [761, 459] width 120 height 26
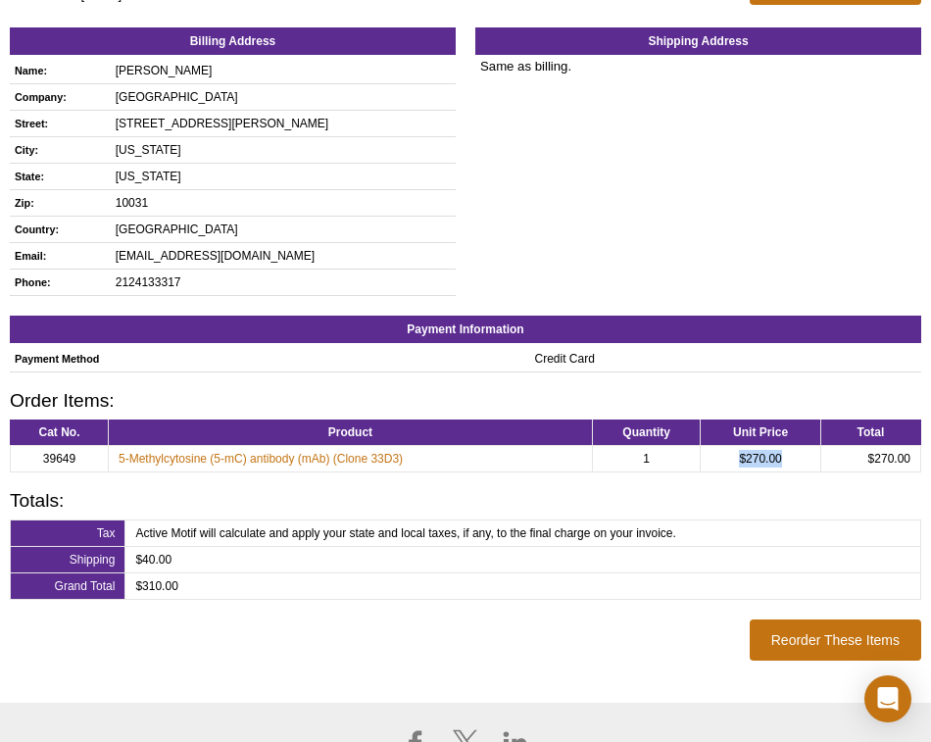
copy td "$270.00"
drag, startPoint x: 77, startPoint y: 458, endPoint x: 38, endPoint y: 456, distance: 39.2
click at [38, 456] on td "39649" at bounding box center [60, 459] width 98 height 26
copy td "39649"
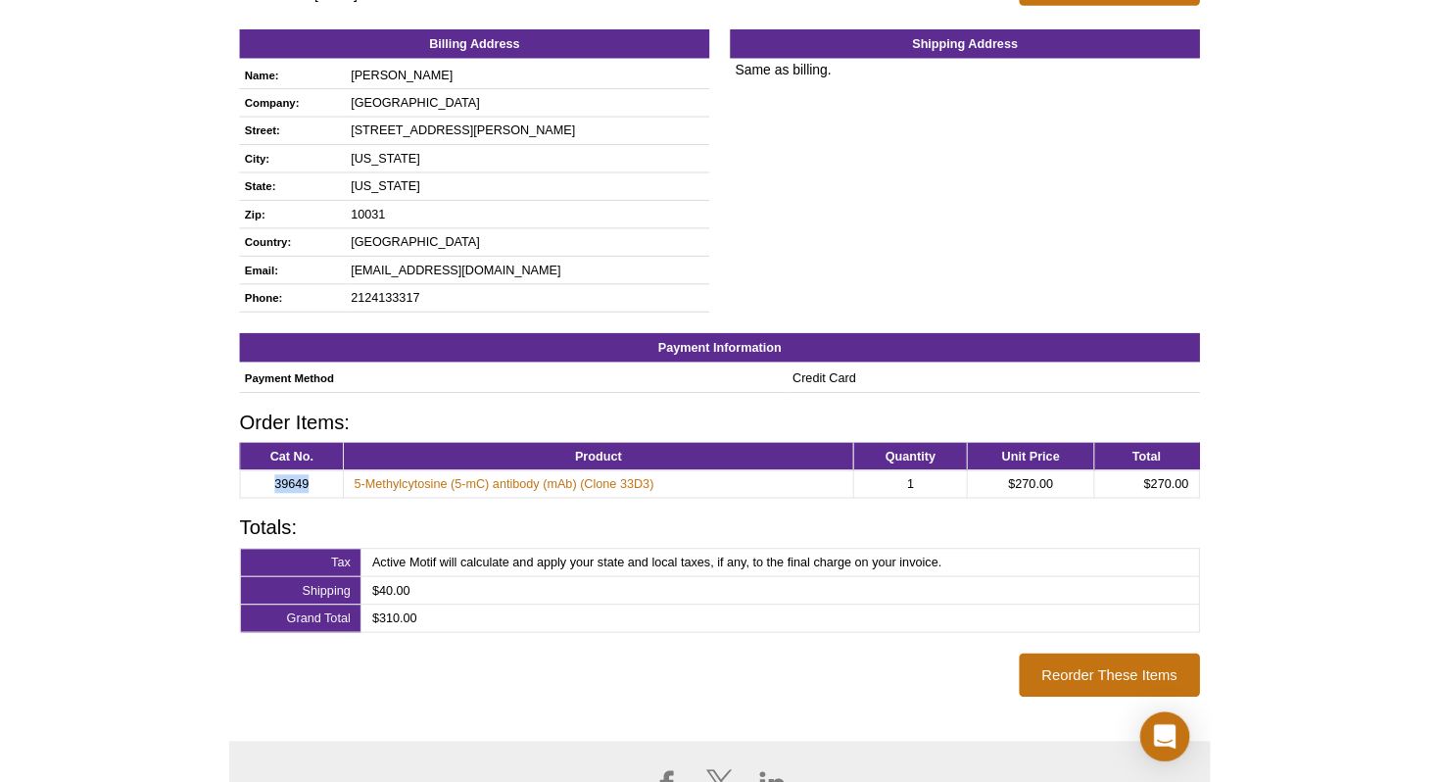
scroll to position [184, 0]
